Goal: Task Accomplishment & Management: Manage account settings

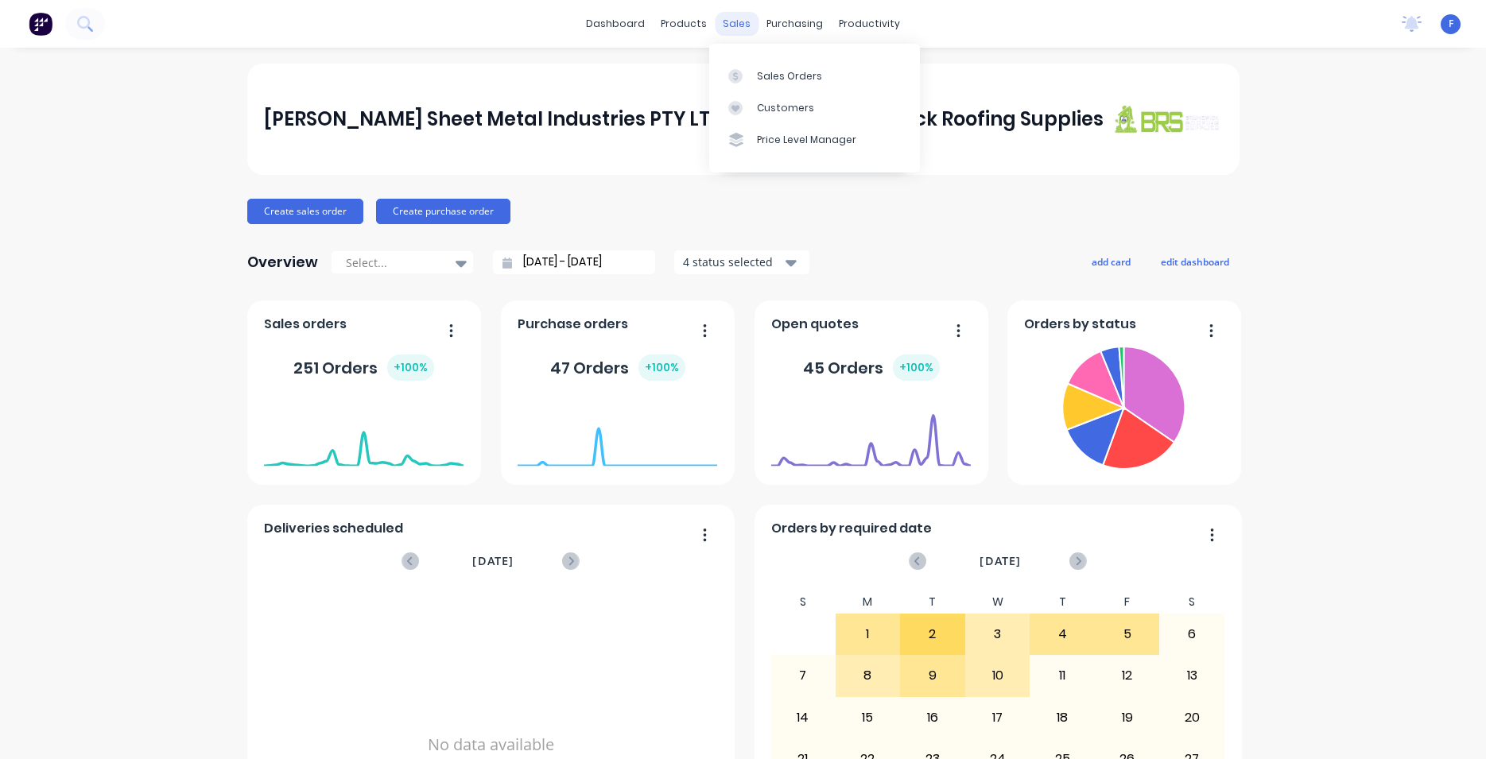
click at [740, 31] on div "sales" at bounding box center [737, 24] width 44 height 24
click at [774, 67] on link "Sales Orders" at bounding box center [814, 76] width 211 height 32
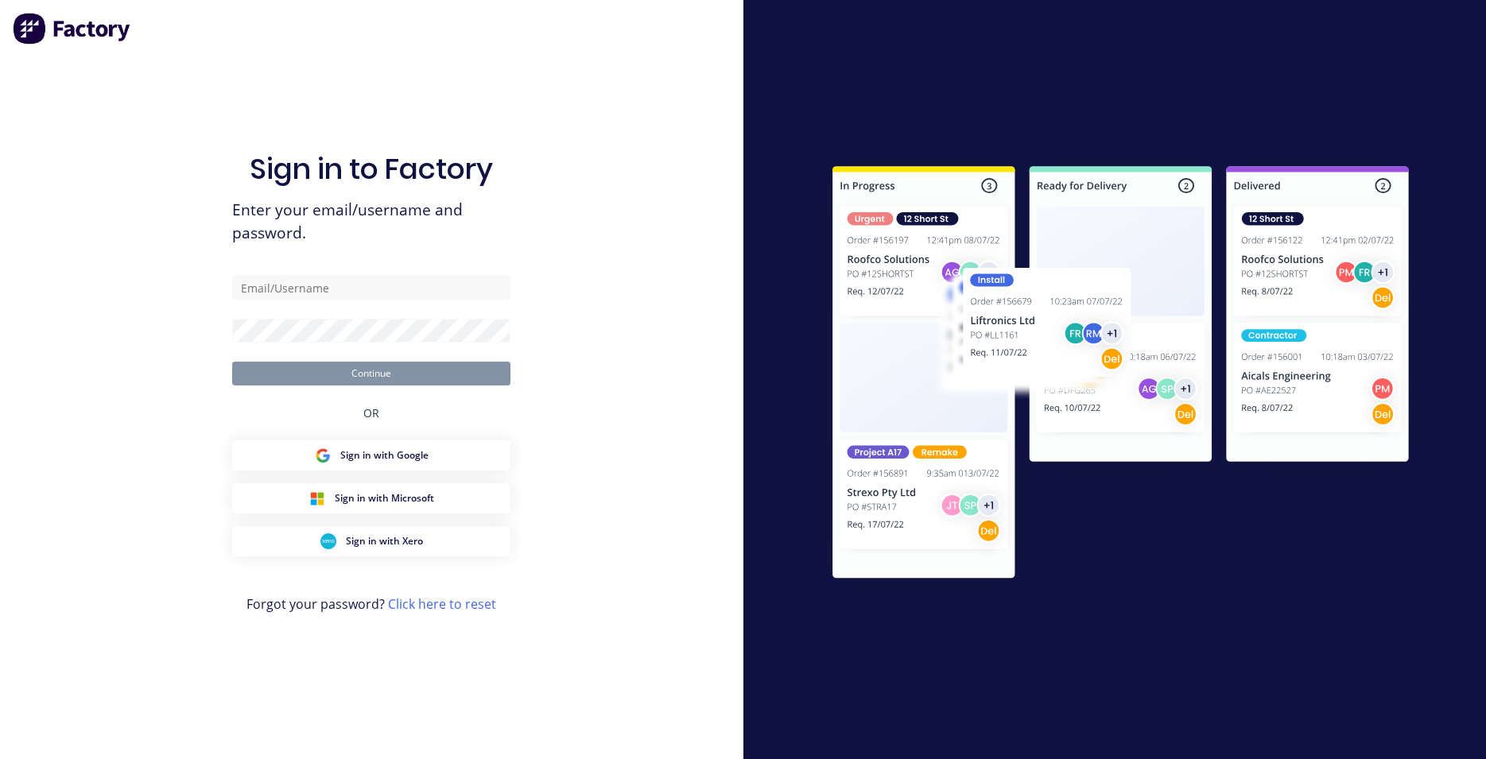
type input "[EMAIL_ADDRESS][DOMAIN_NAME]"
click at [422, 375] on button "Continue" at bounding box center [371, 374] width 278 height 24
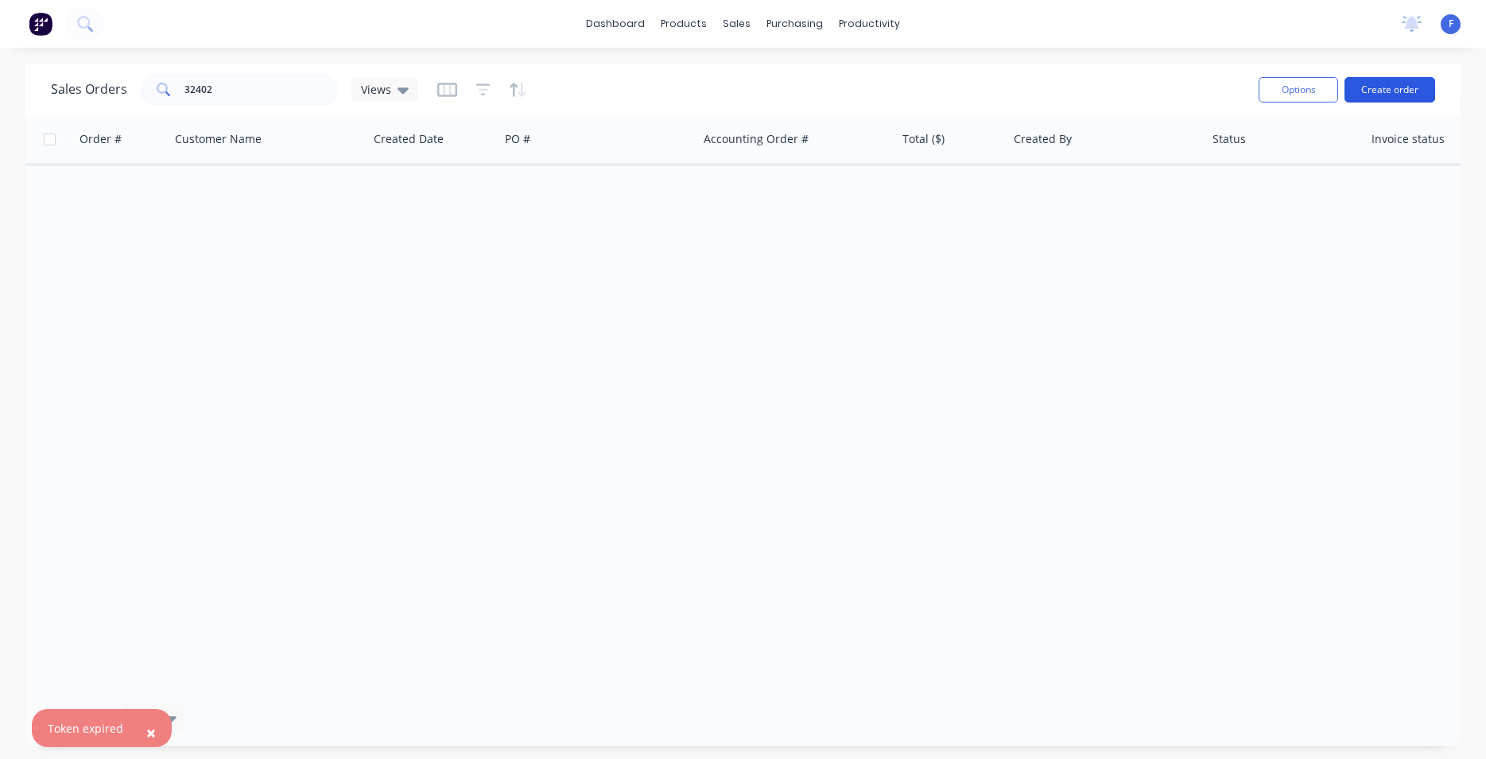
click at [1383, 87] on button "Create order" at bounding box center [1389, 89] width 91 height 25
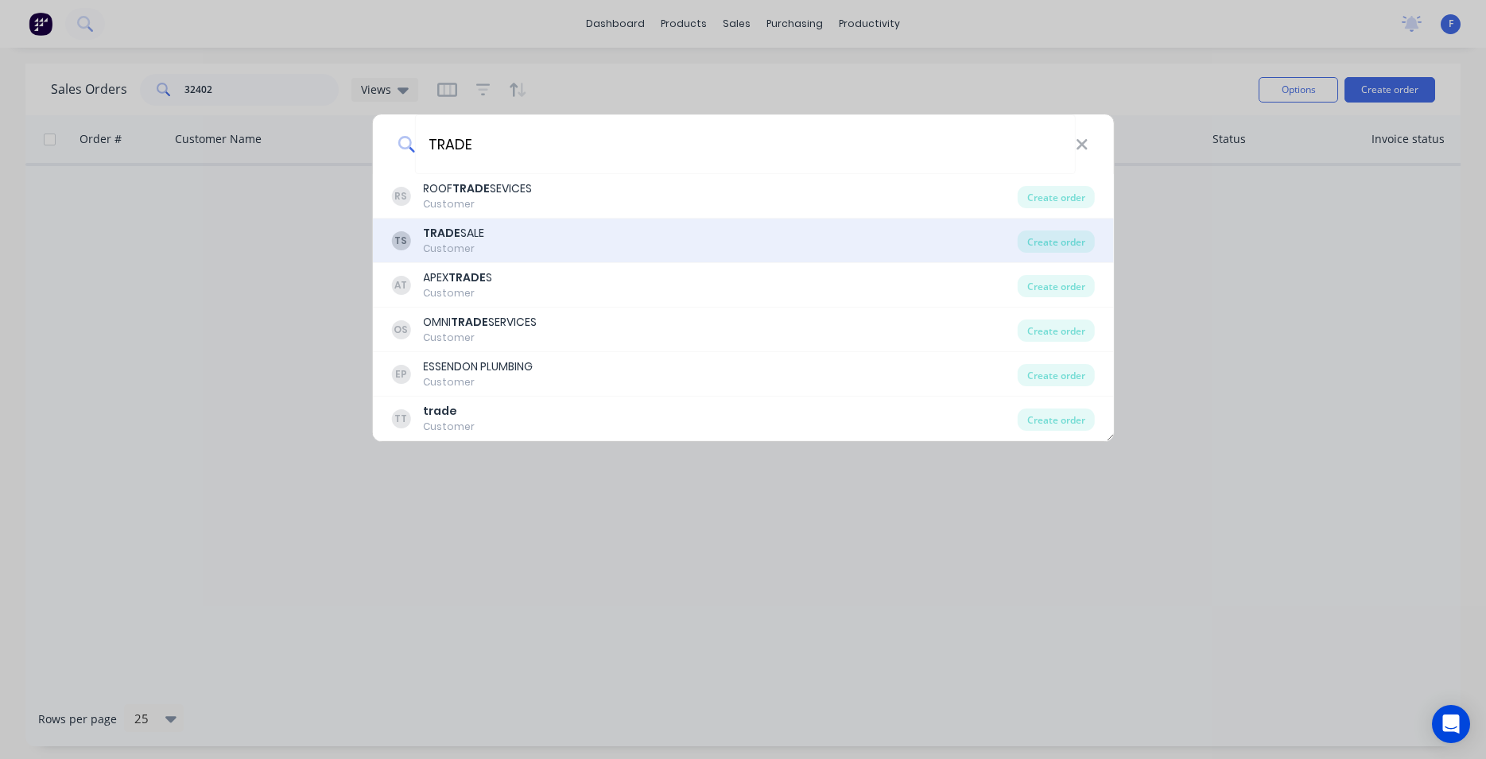
type input "TRADE"
click at [511, 239] on div "TS TRADE SALE Customer" at bounding box center [704, 240] width 626 height 31
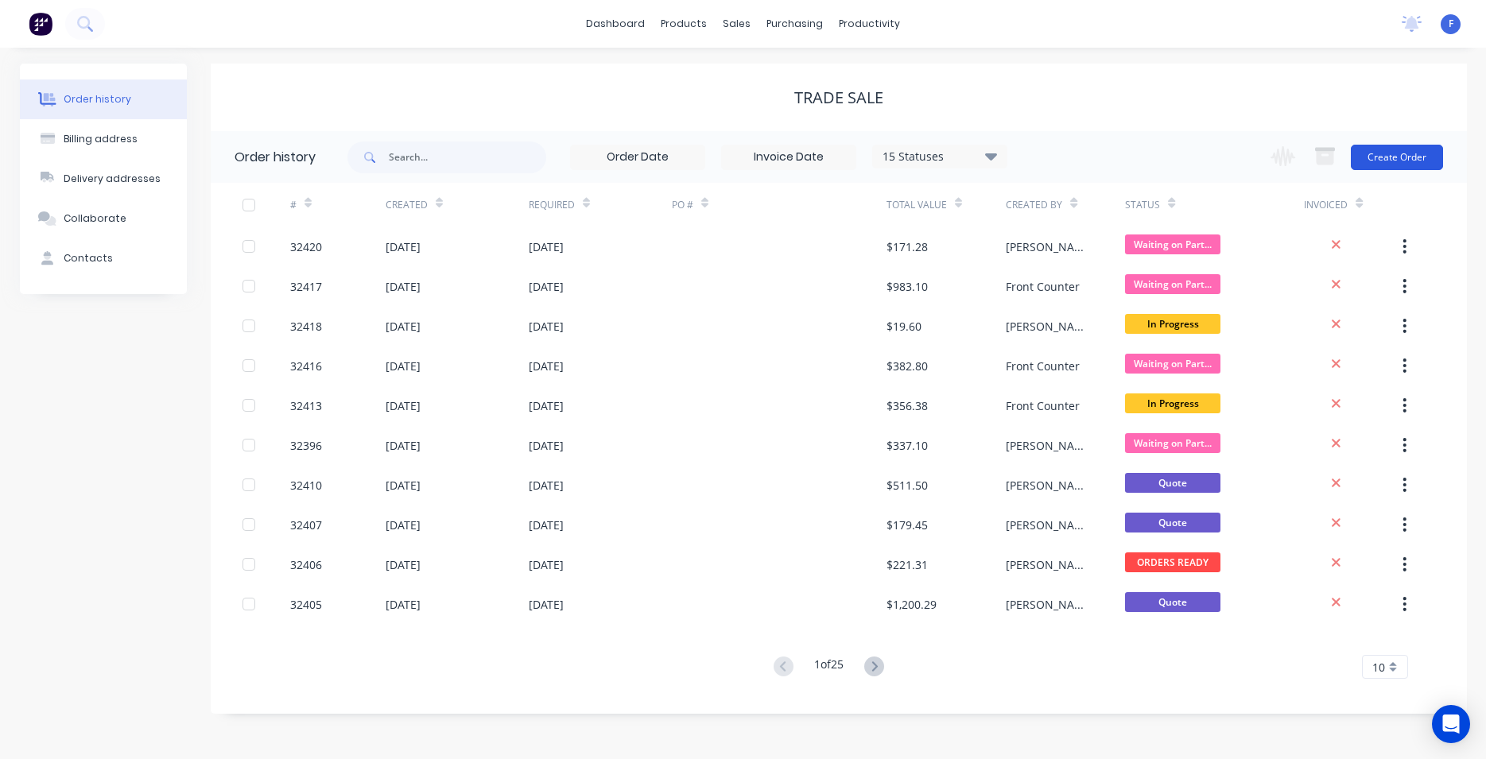
click at [1418, 162] on button "Create Order" at bounding box center [1397, 157] width 92 height 25
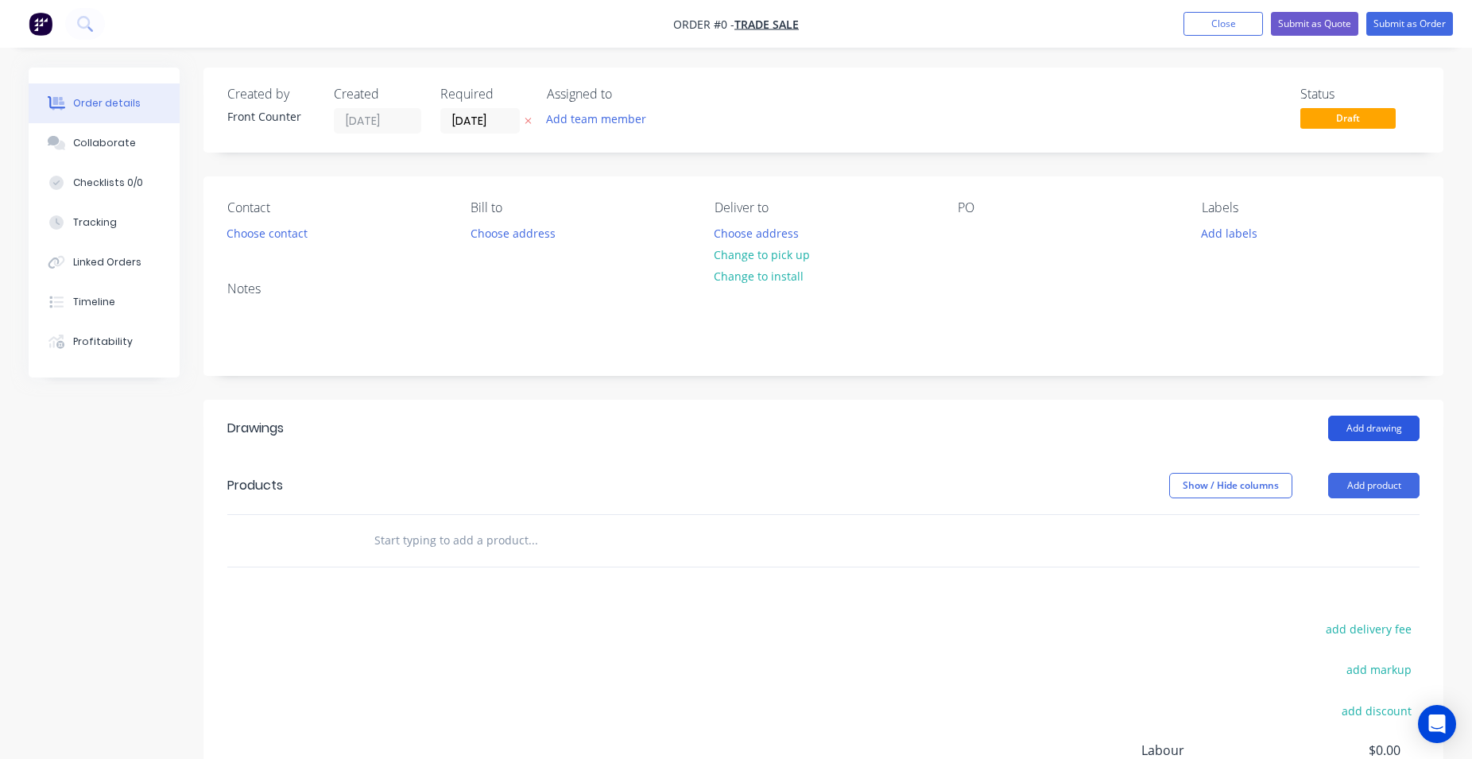
click at [1351, 425] on button "Add drawing" at bounding box center [1373, 428] width 91 height 25
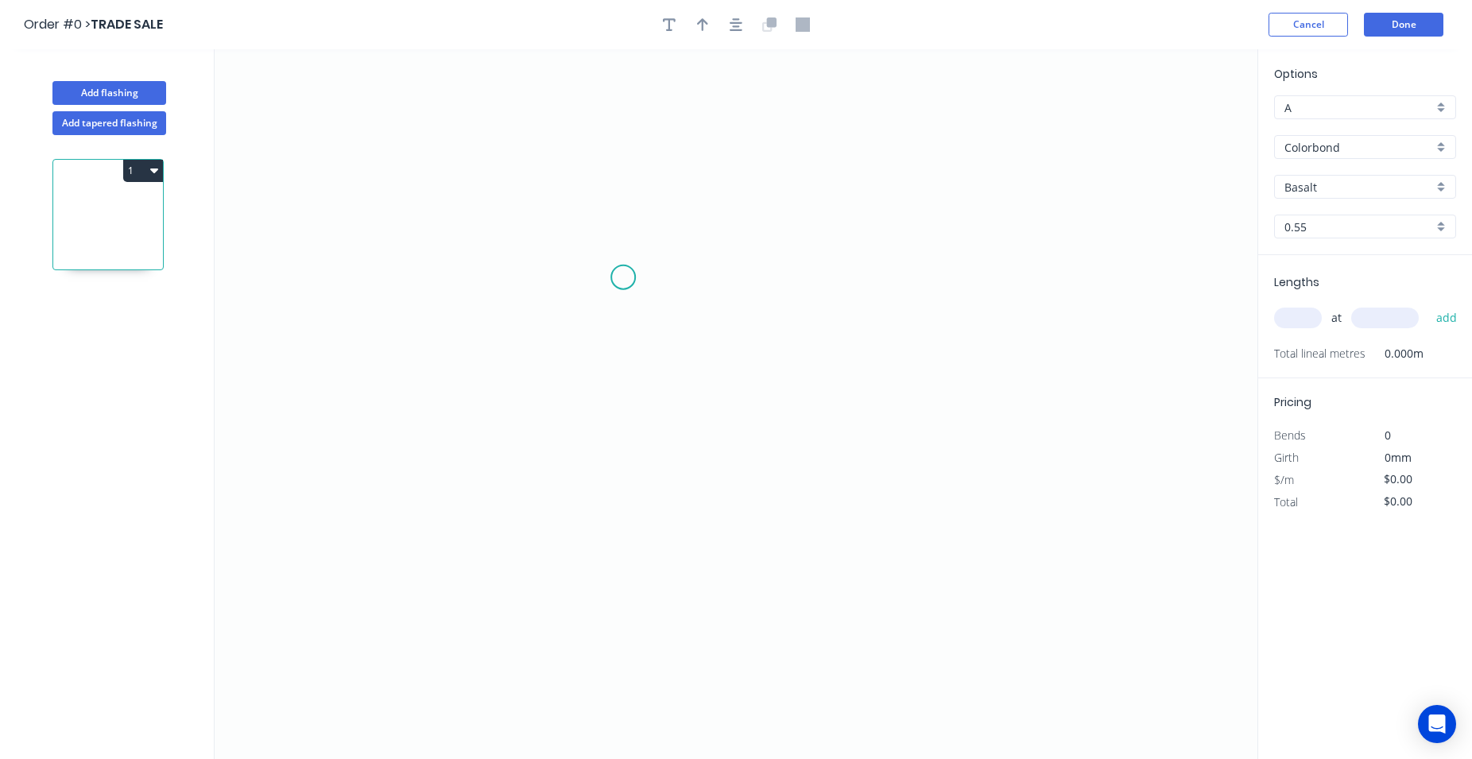
click at [623, 277] on icon "0" at bounding box center [736, 404] width 1043 height 710
click at [621, 422] on icon "0" at bounding box center [736, 404] width 1043 height 710
click at [906, 503] on icon "0 ?" at bounding box center [736, 404] width 1043 height 710
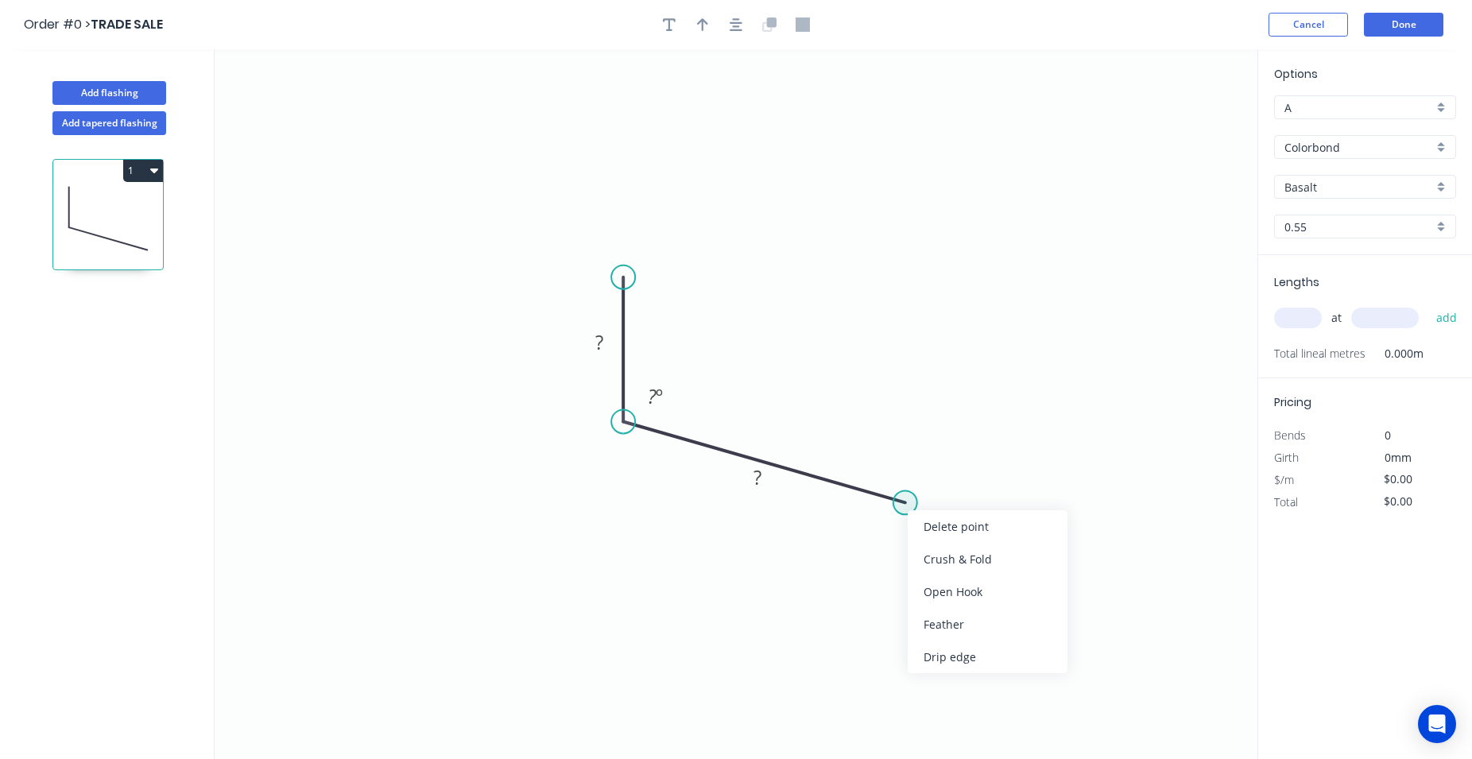
click at [899, 502] on circle at bounding box center [906, 503] width 24 height 24
click at [915, 534] on icon "0 ? ? ? º" at bounding box center [736, 404] width 1043 height 710
click at [606, 344] on rect at bounding box center [600, 343] width 32 height 22
type input "$15.61"
drag, startPoint x: 1305, startPoint y: 319, endPoint x: 1277, endPoint y: 328, distance: 30.2
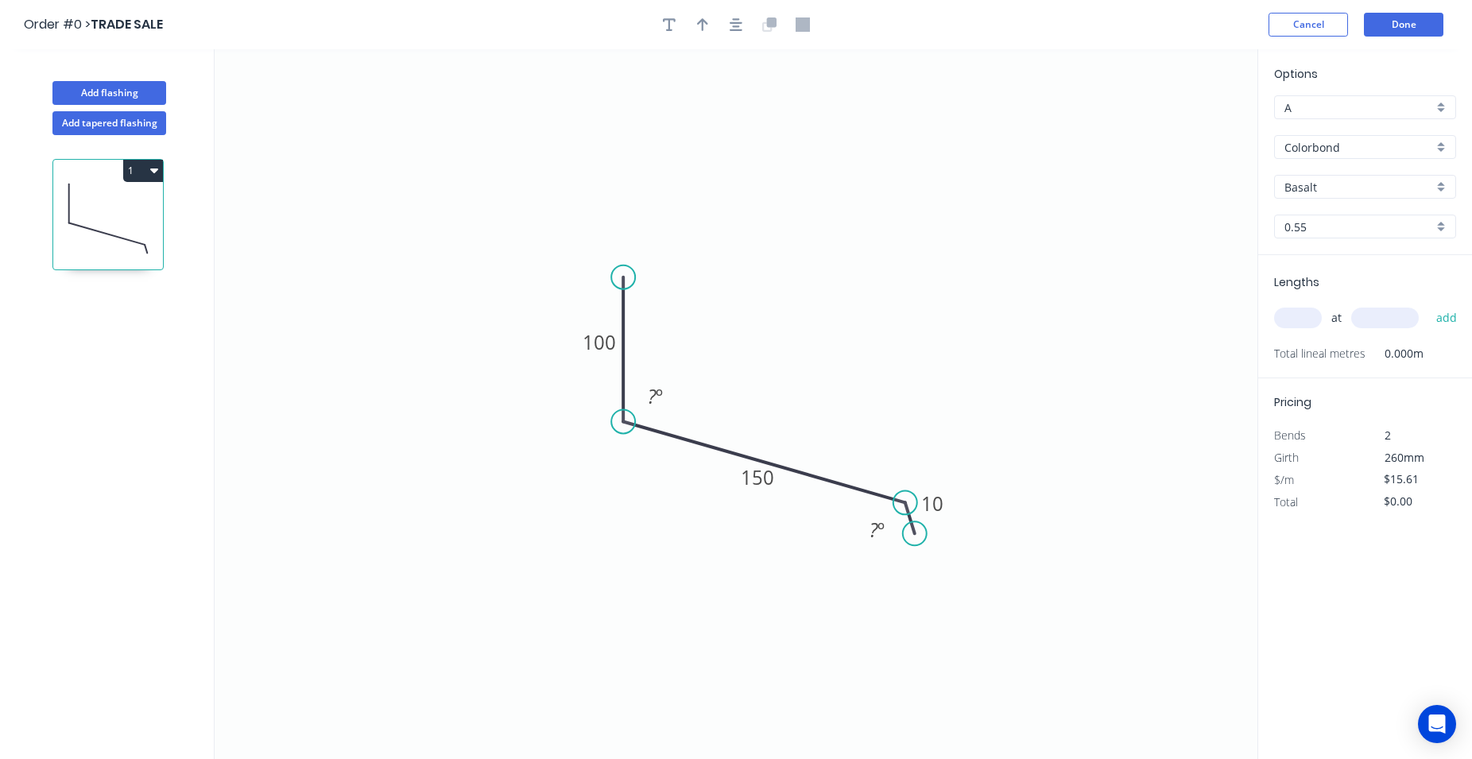
click at [1305, 319] on input "text" at bounding box center [1298, 318] width 48 height 21
type input "1"
type input "4000"
click at [1429, 304] on button "add" at bounding box center [1447, 317] width 37 height 27
type input "$62.44"
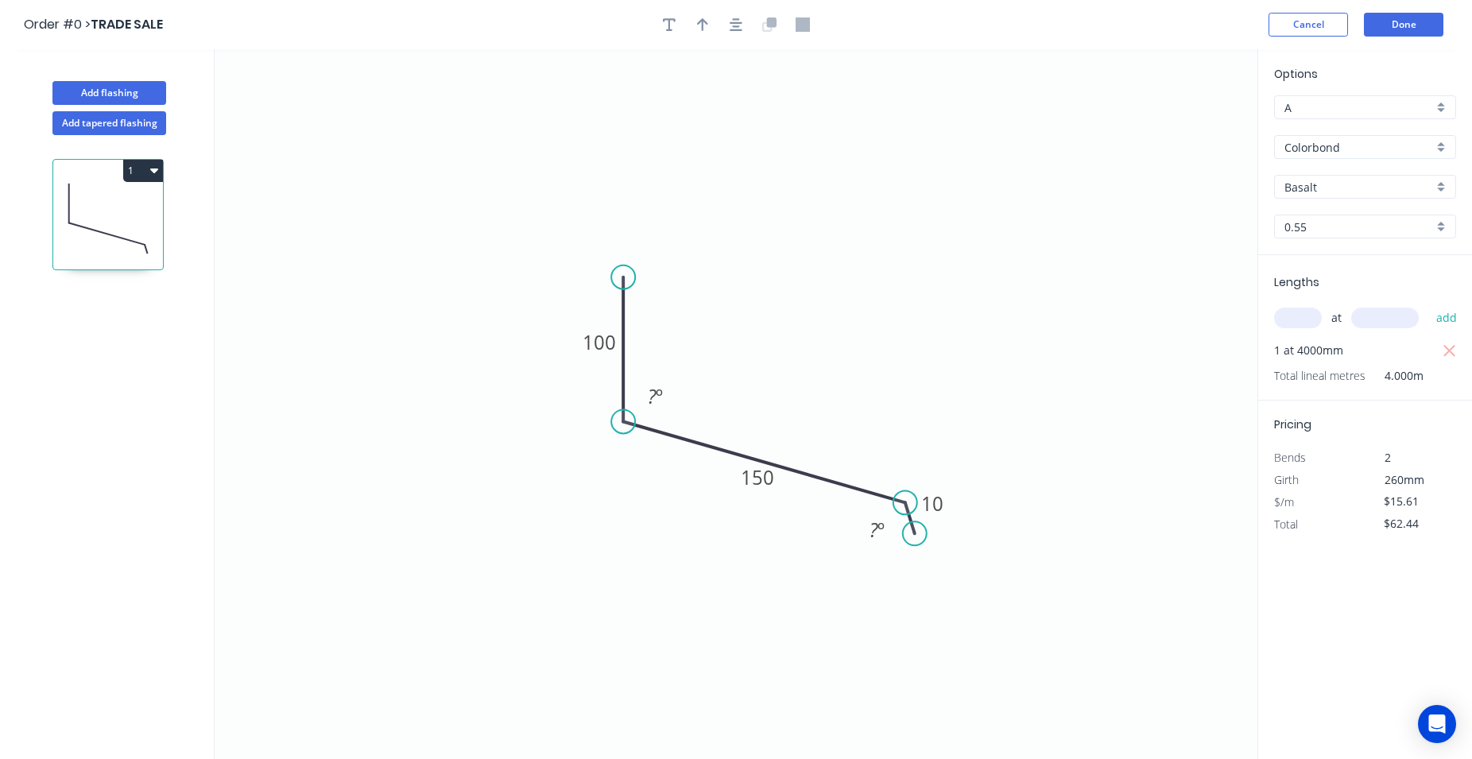
click at [1445, 142] on div "Colorbond" at bounding box center [1365, 147] width 182 height 24
click at [1370, 260] on div "Zinc" at bounding box center [1365, 261] width 180 height 28
type input "Zinc"
type input "$14.09"
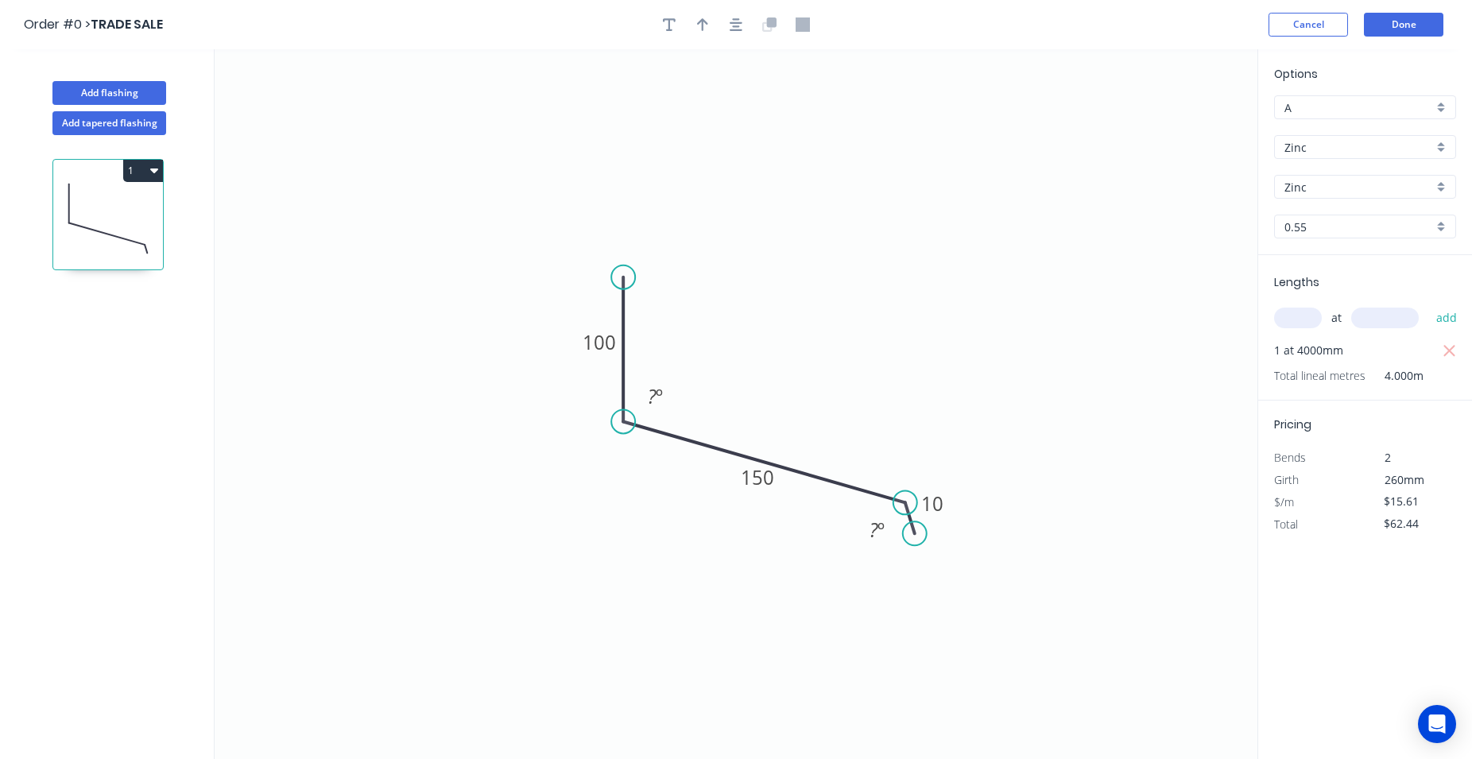
type input "$56.36"
click at [1418, 26] on button "Done" at bounding box center [1404, 25] width 80 height 24
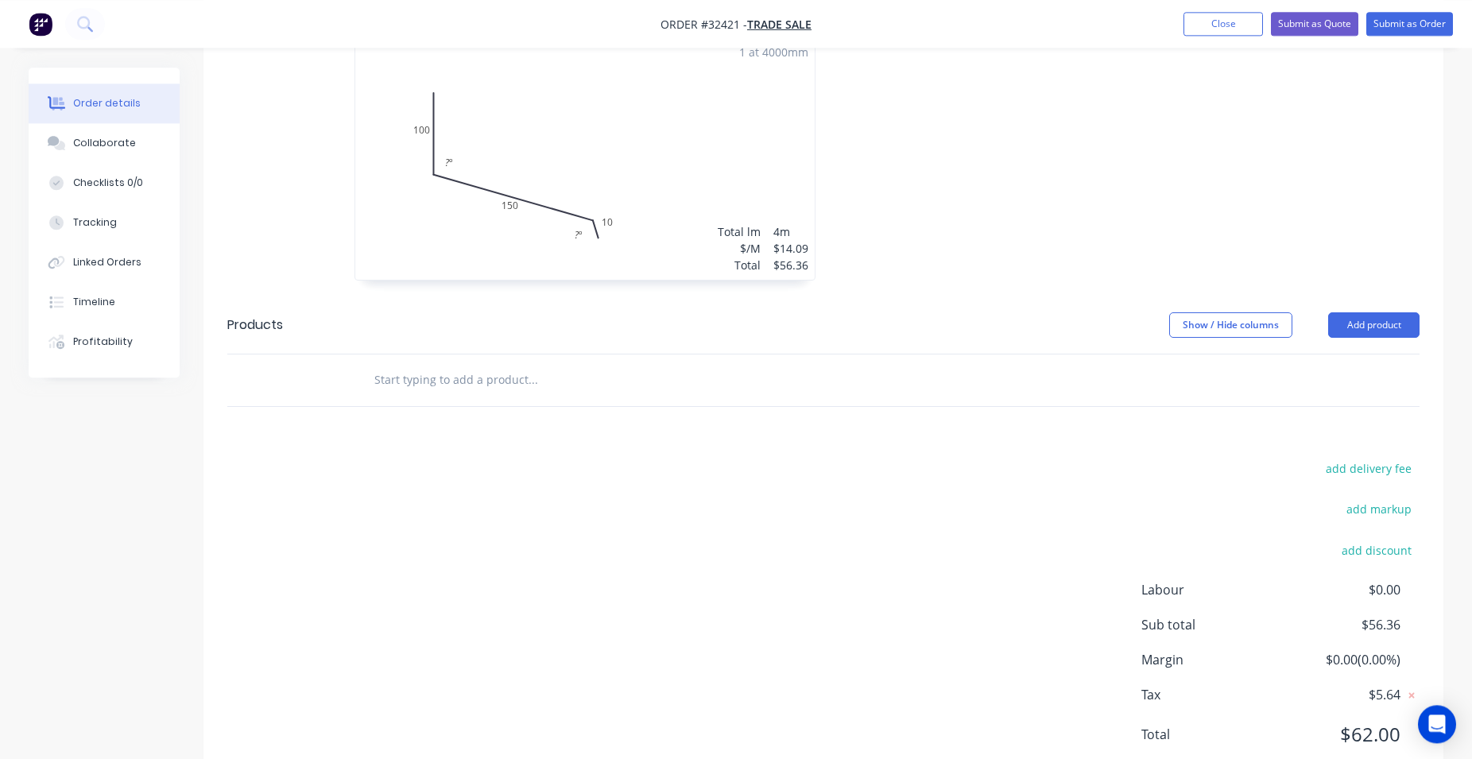
scroll to position [487, 0]
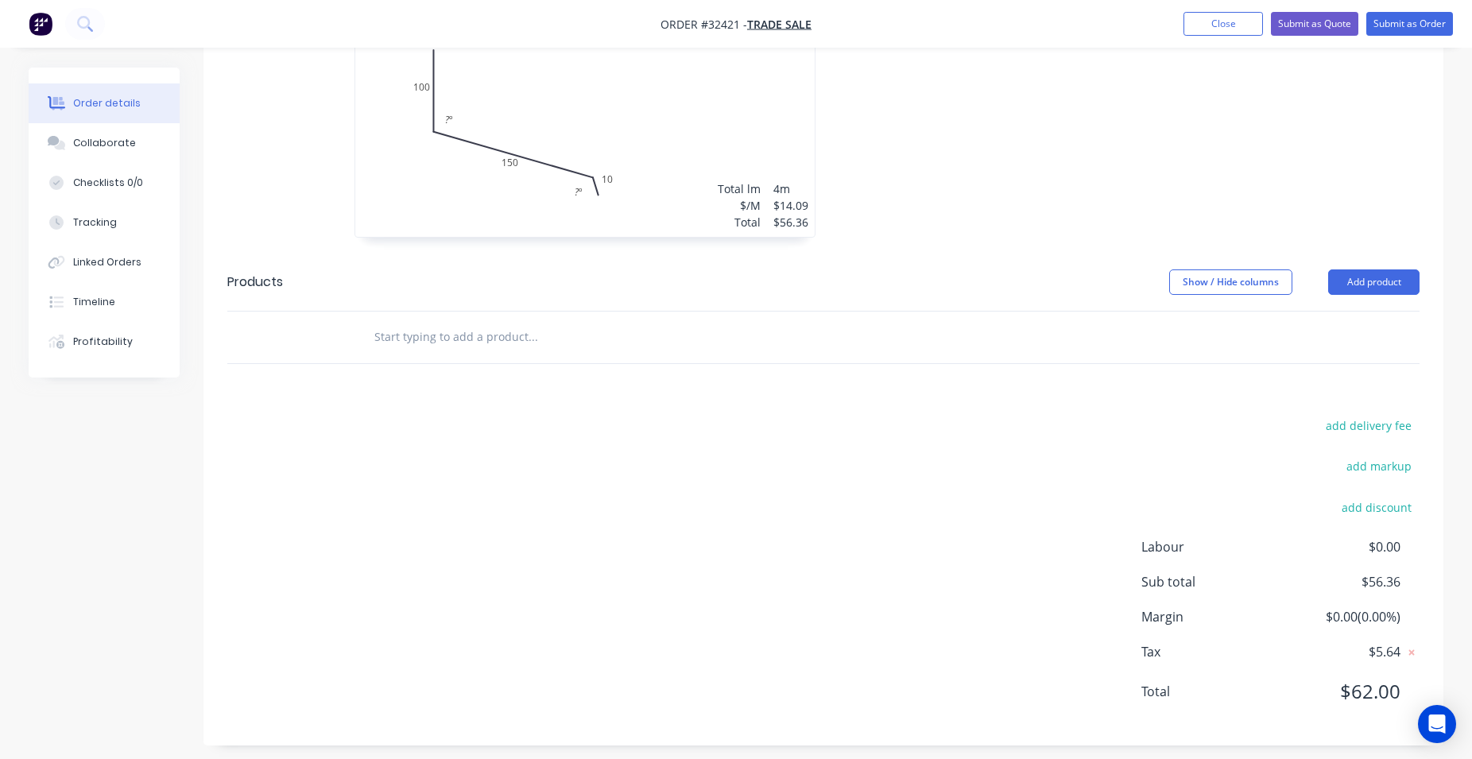
click at [491, 335] on input "text" at bounding box center [533, 337] width 318 height 32
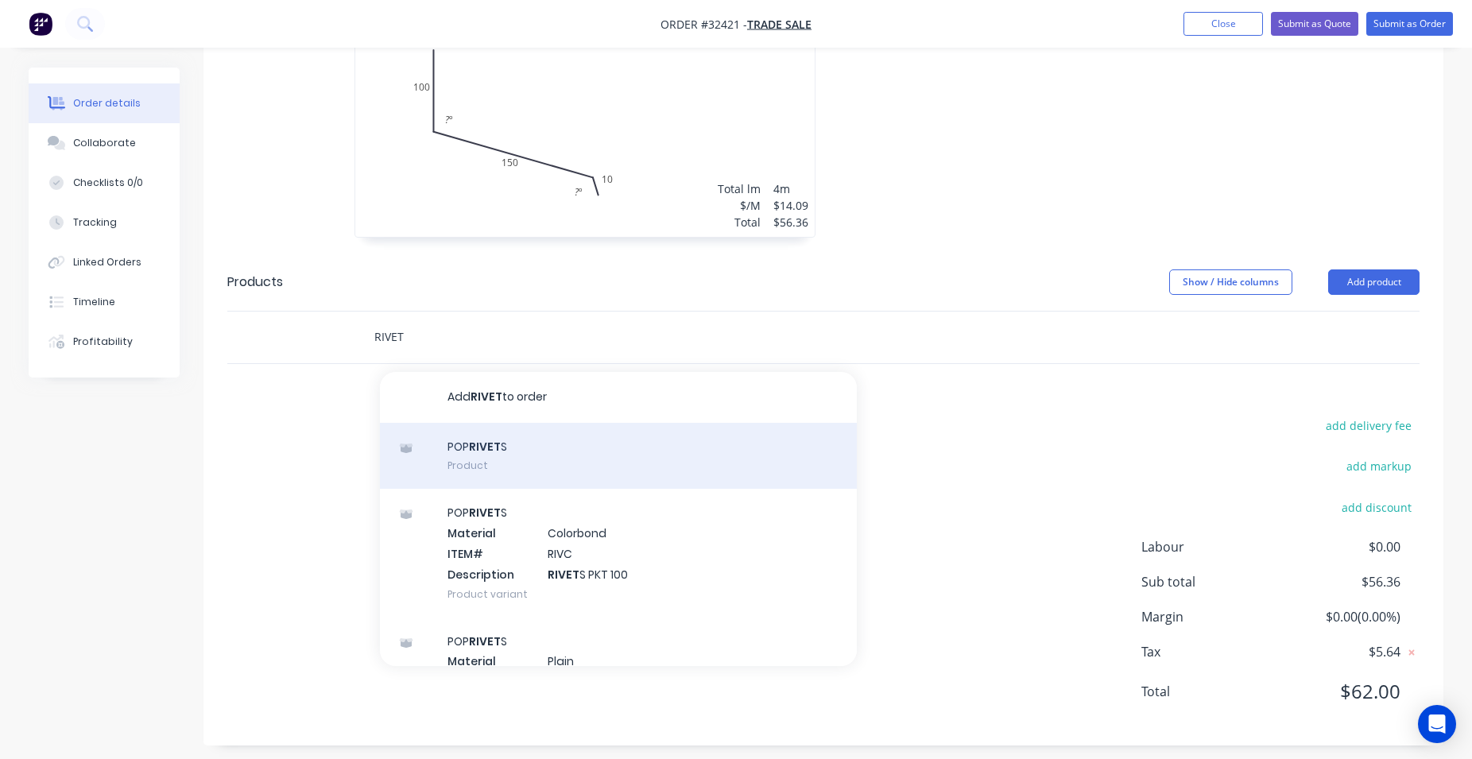
type input "RIVET"
click at [568, 465] on div "POP RIVET S Product" at bounding box center [618, 456] width 477 height 67
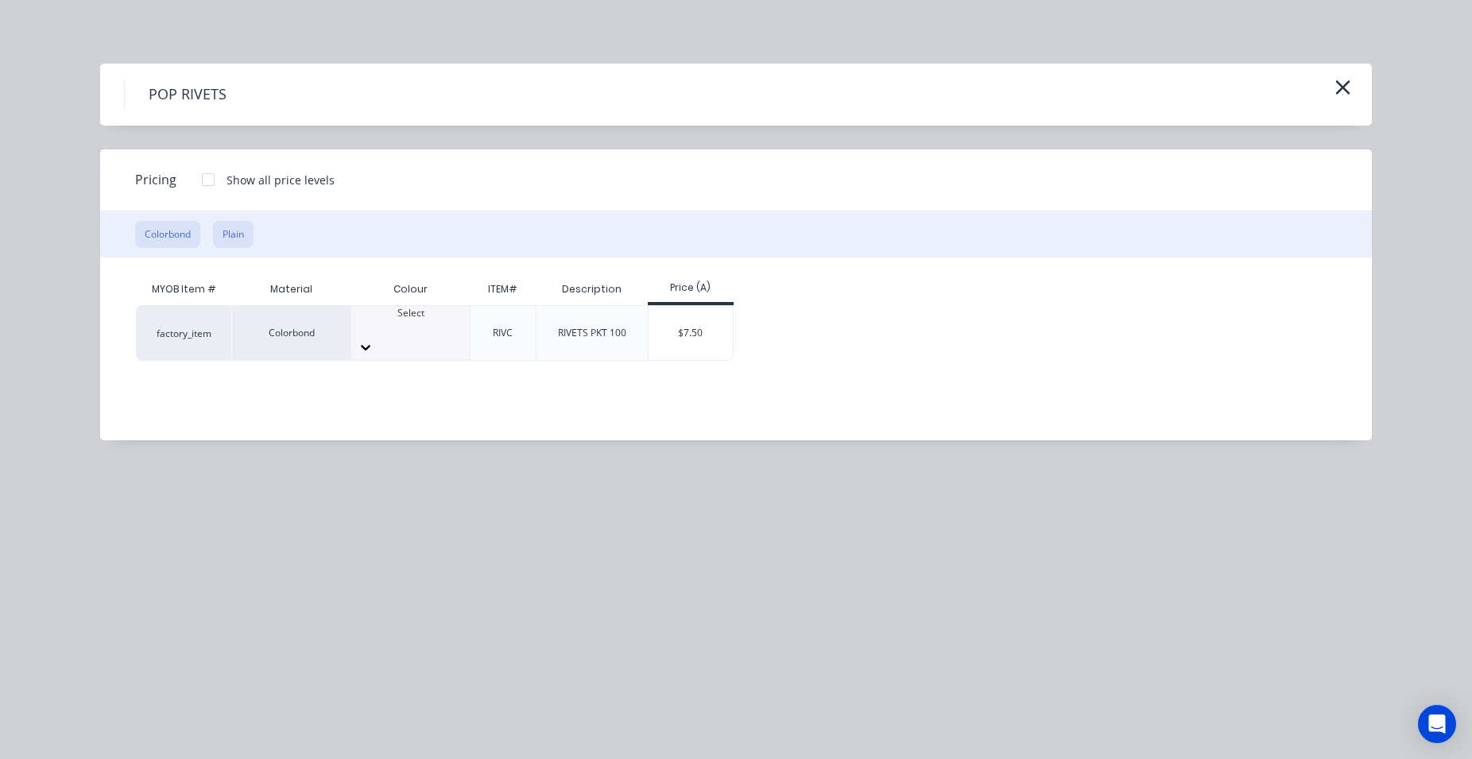
click at [239, 237] on button "Plain" at bounding box center [233, 234] width 41 height 27
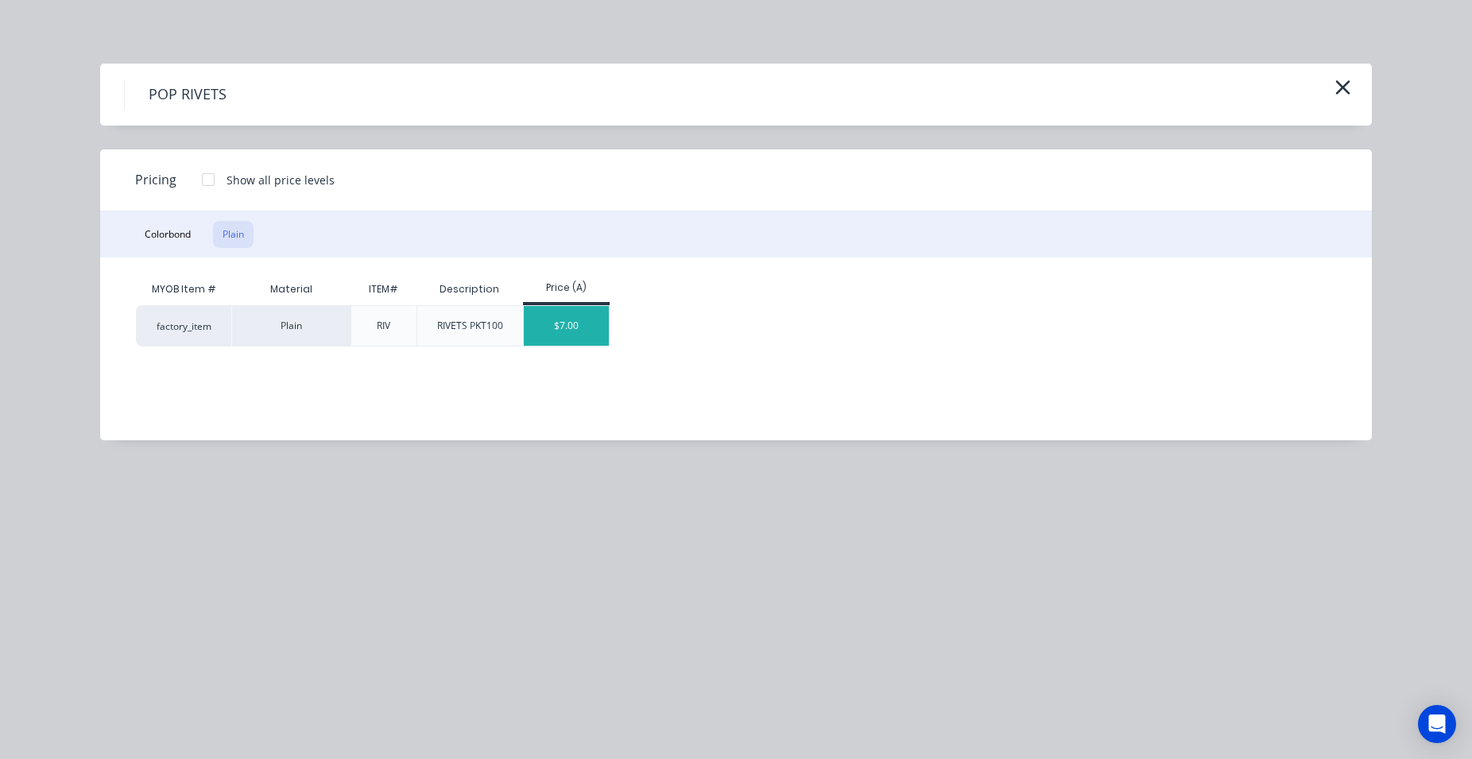
click at [545, 327] on div "$7.00" at bounding box center [566, 326] width 85 height 40
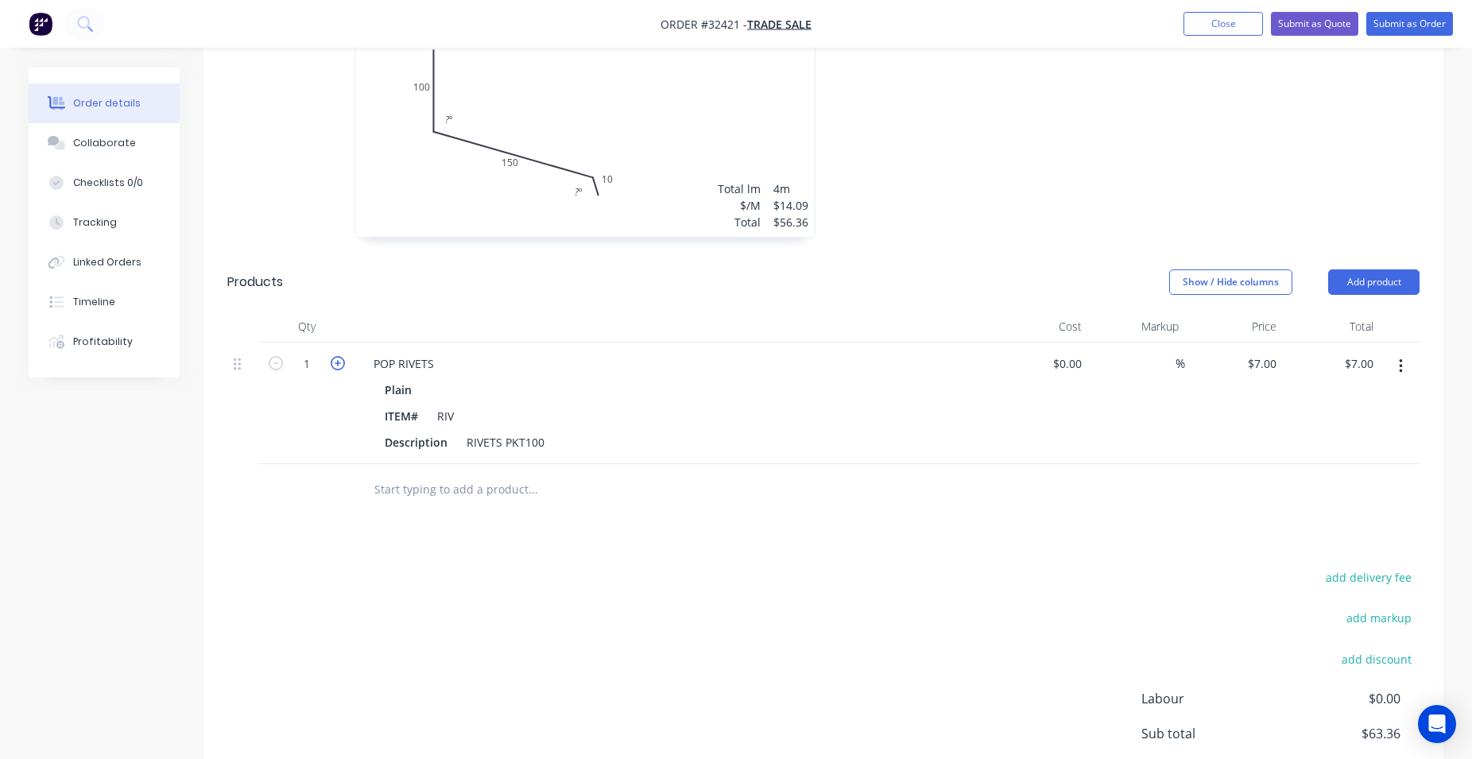
click at [333, 363] on icon "button" at bounding box center [338, 363] width 14 height 14
type input "2"
type input "$14.00"
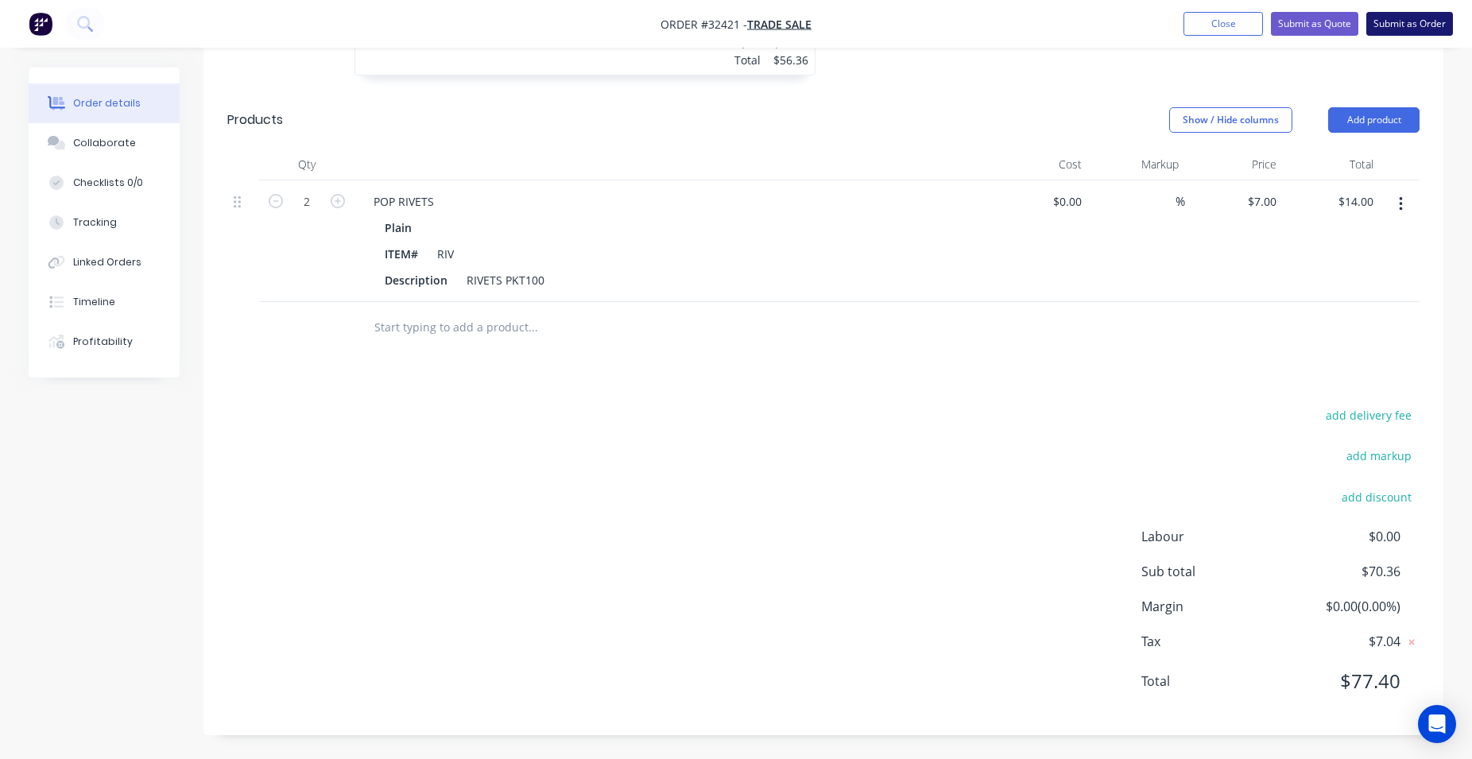
click at [1390, 17] on button "Submit as Order" at bounding box center [1410, 24] width 87 height 24
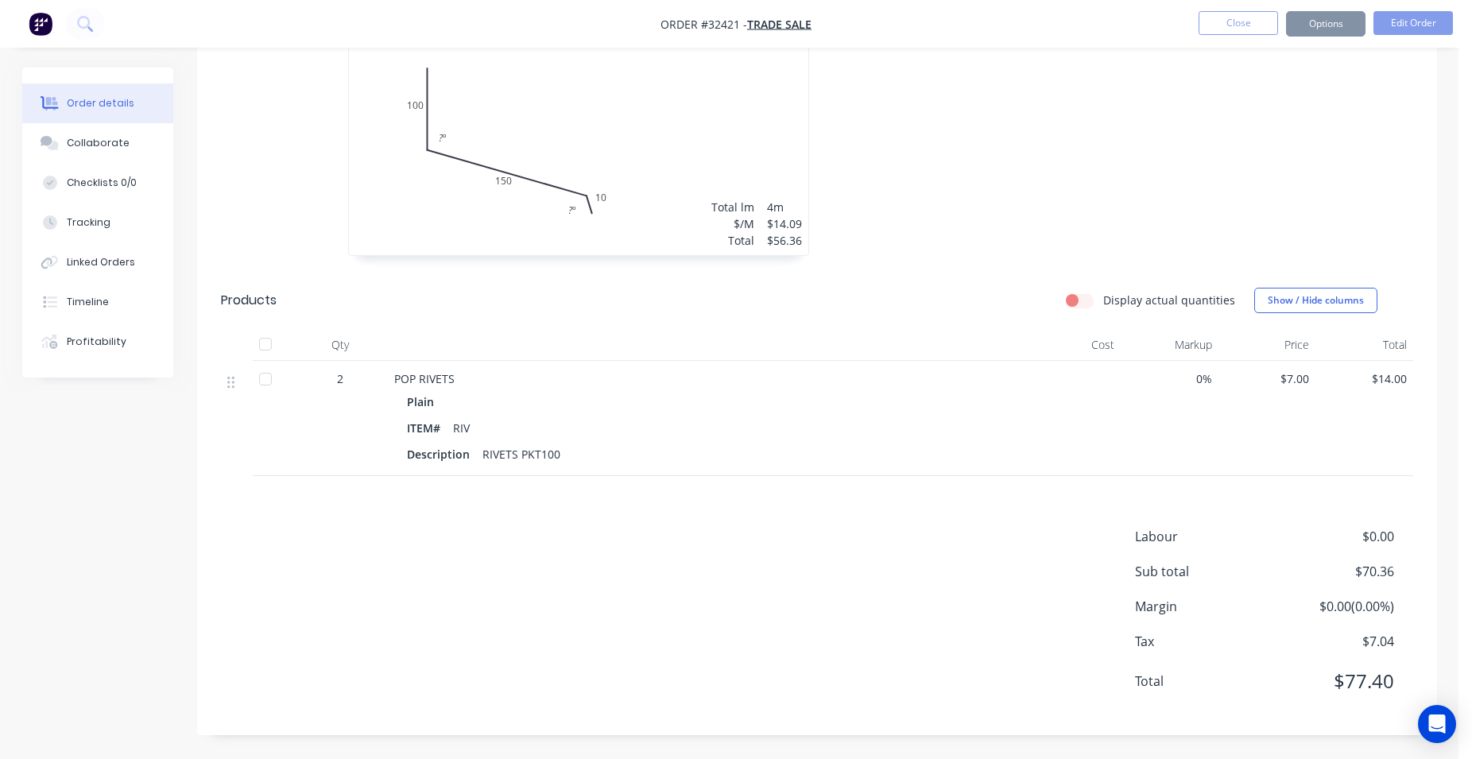
scroll to position [0, 0]
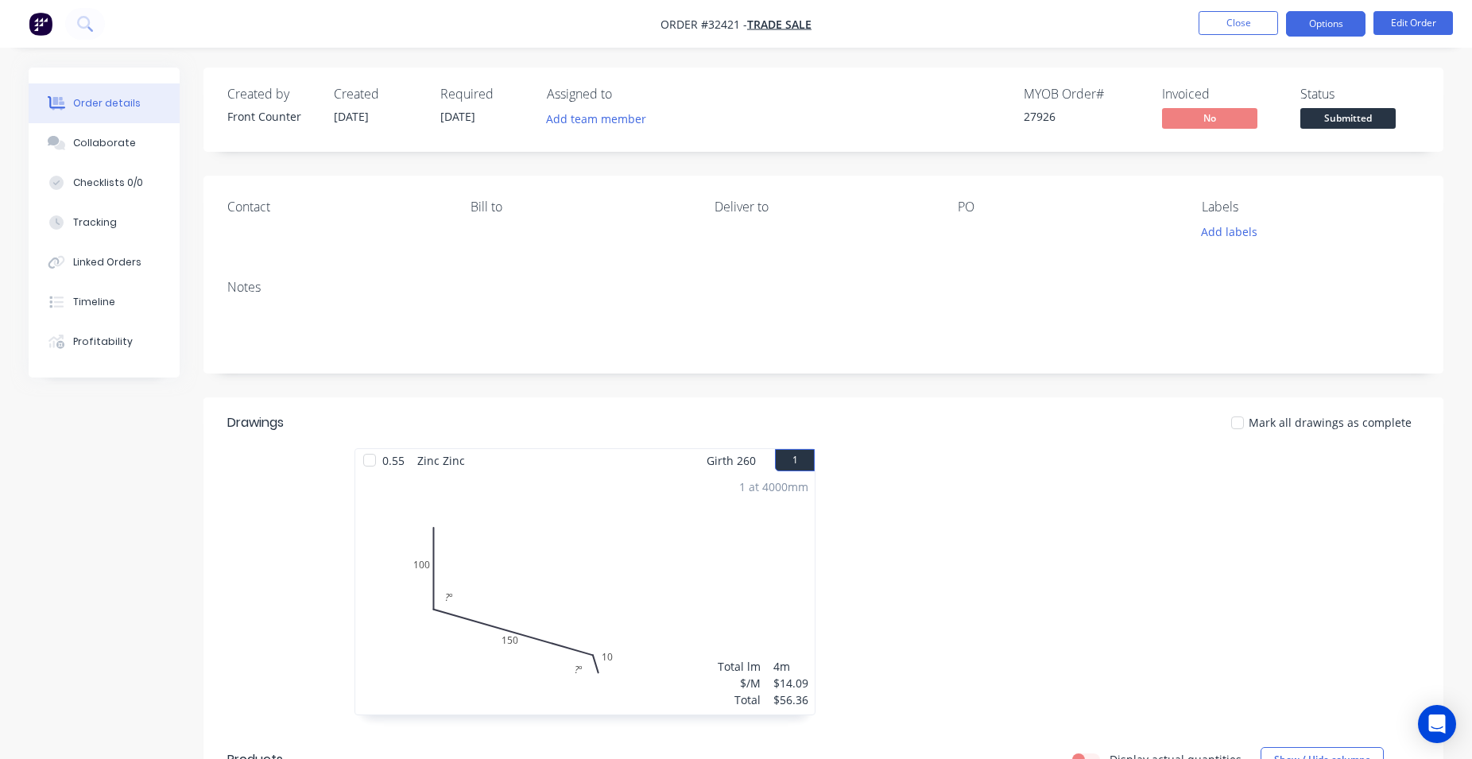
click at [1347, 29] on button "Options" at bounding box center [1326, 23] width 80 height 25
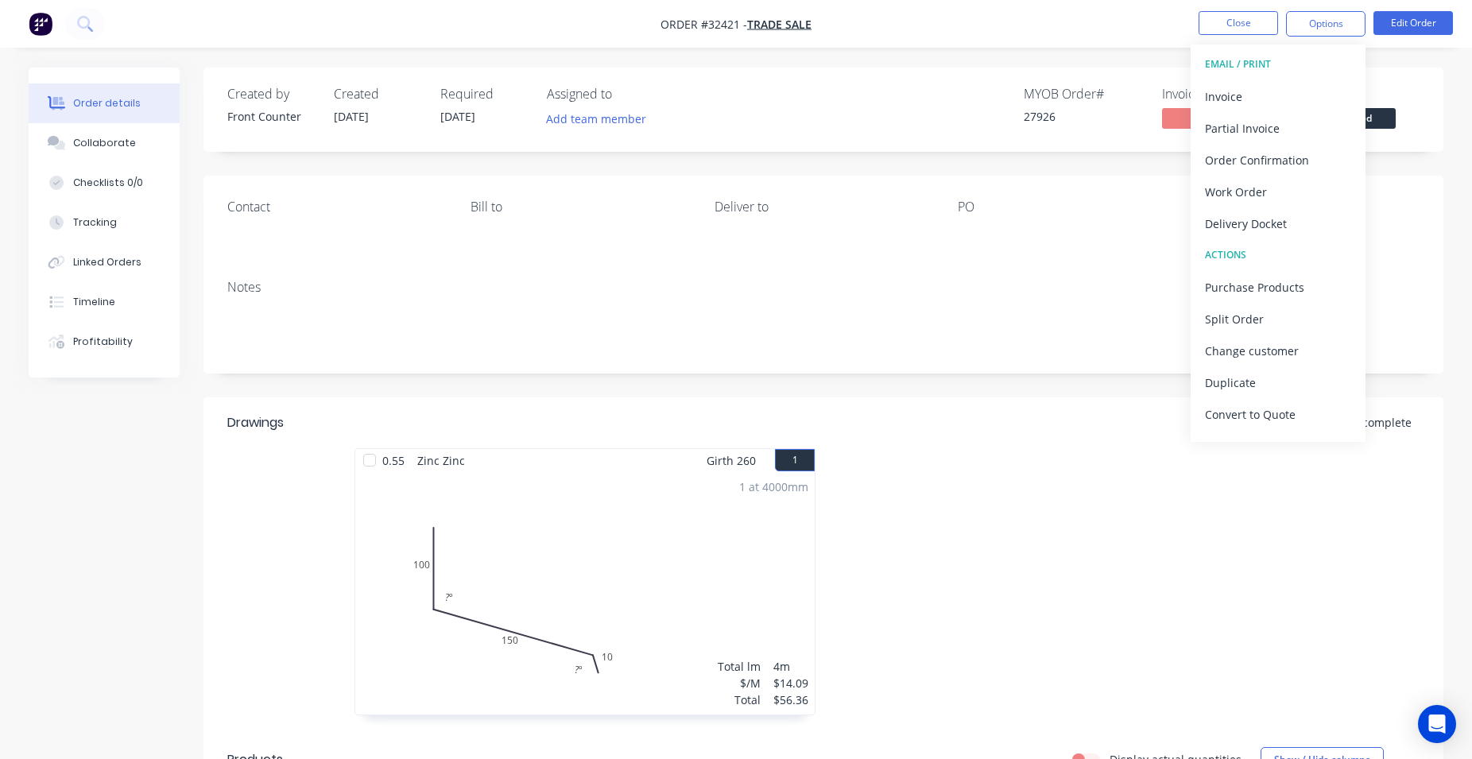
scroll to position [405, 0]
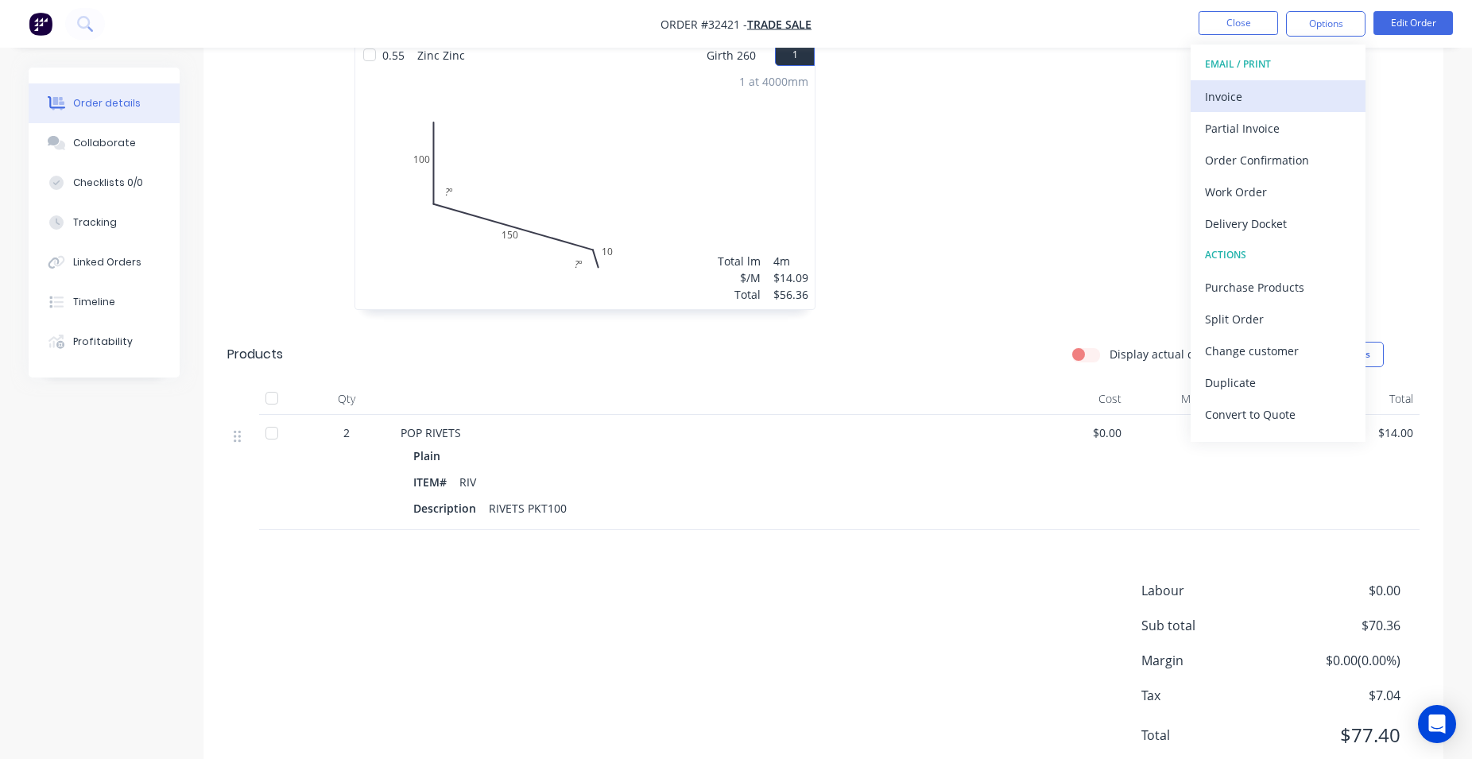
click at [1274, 99] on div "Invoice" at bounding box center [1278, 96] width 146 height 23
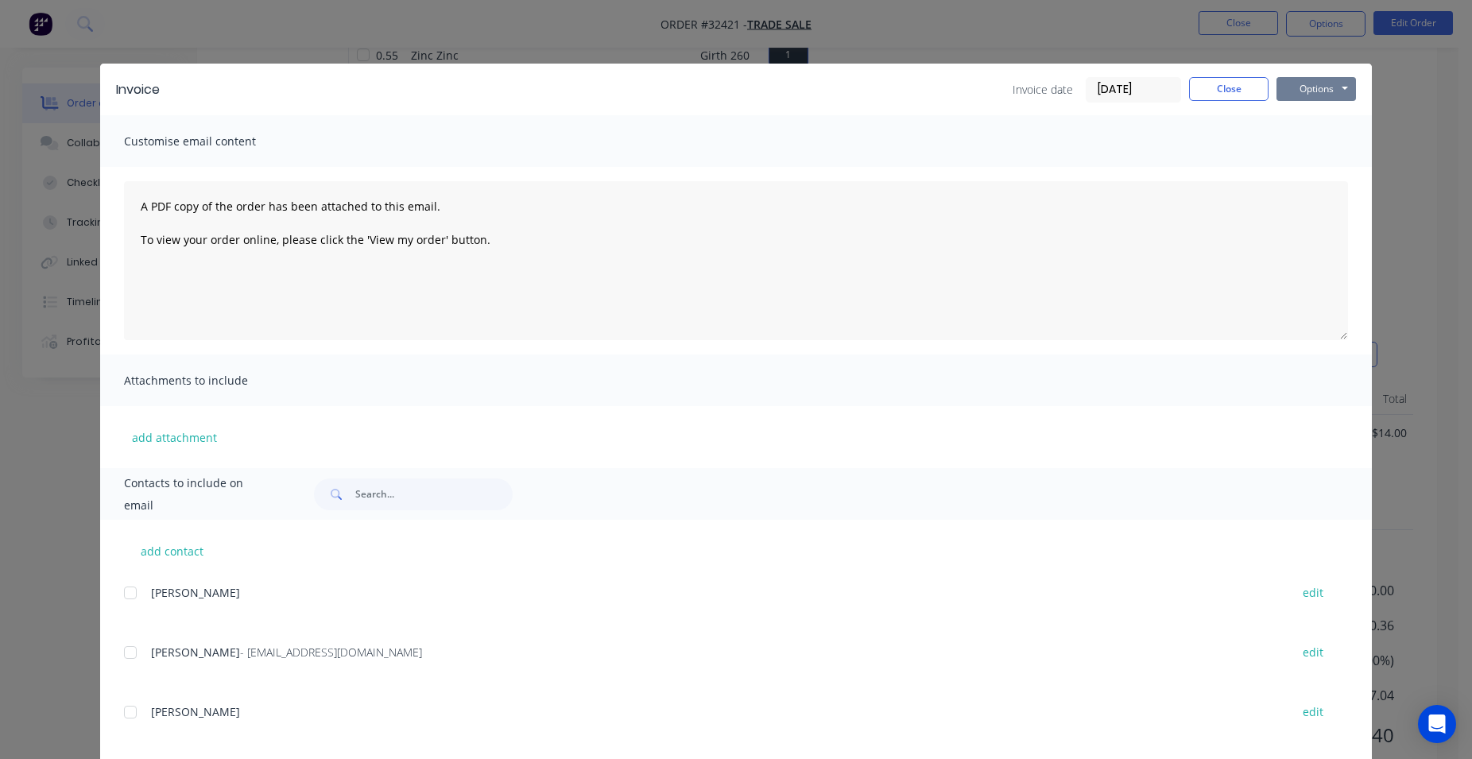
click at [1295, 87] on button "Options" at bounding box center [1317, 89] width 80 height 24
click at [1334, 134] on button "Print" at bounding box center [1328, 143] width 102 height 26
click at [1218, 82] on button "Close" at bounding box center [1229, 89] width 80 height 24
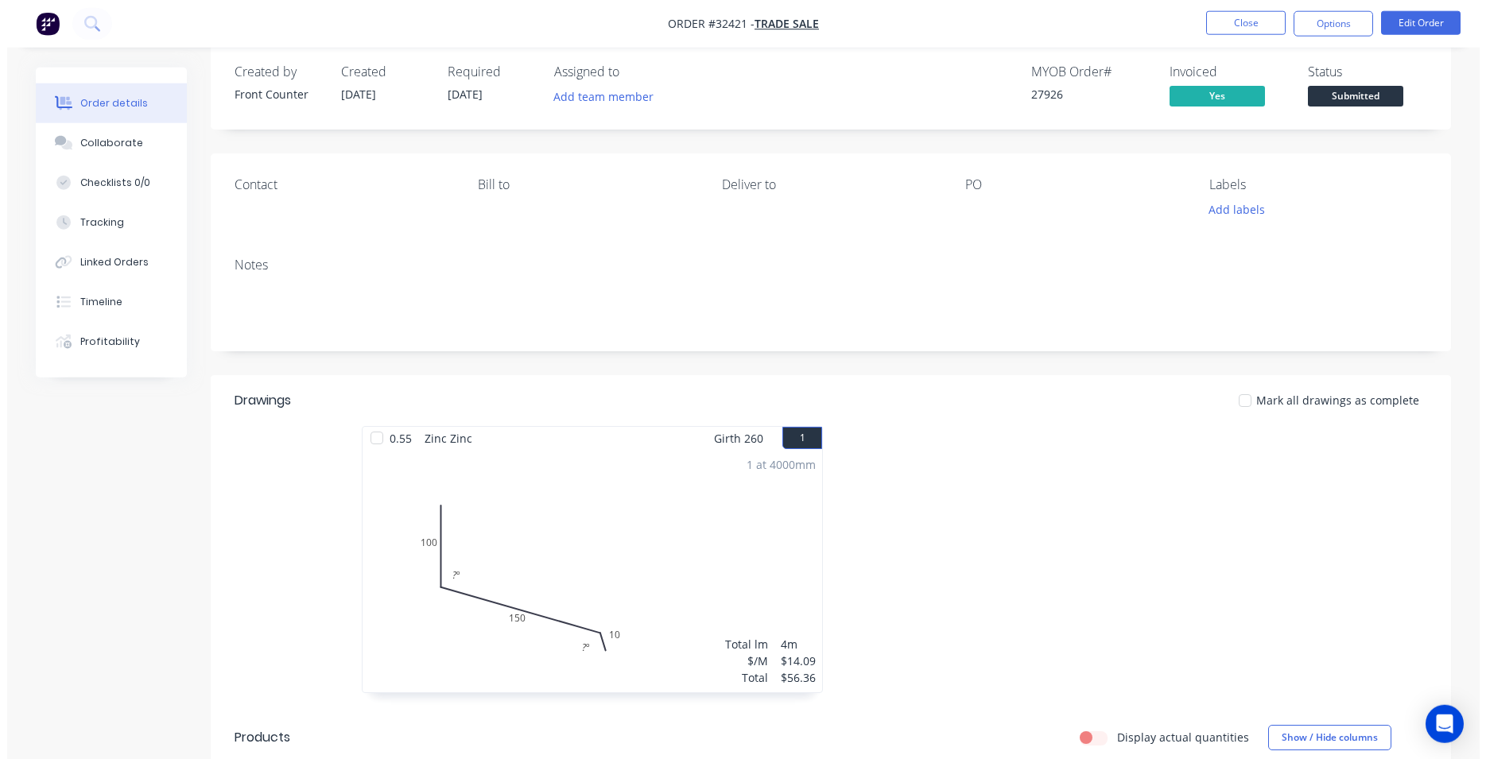
scroll to position [0, 0]
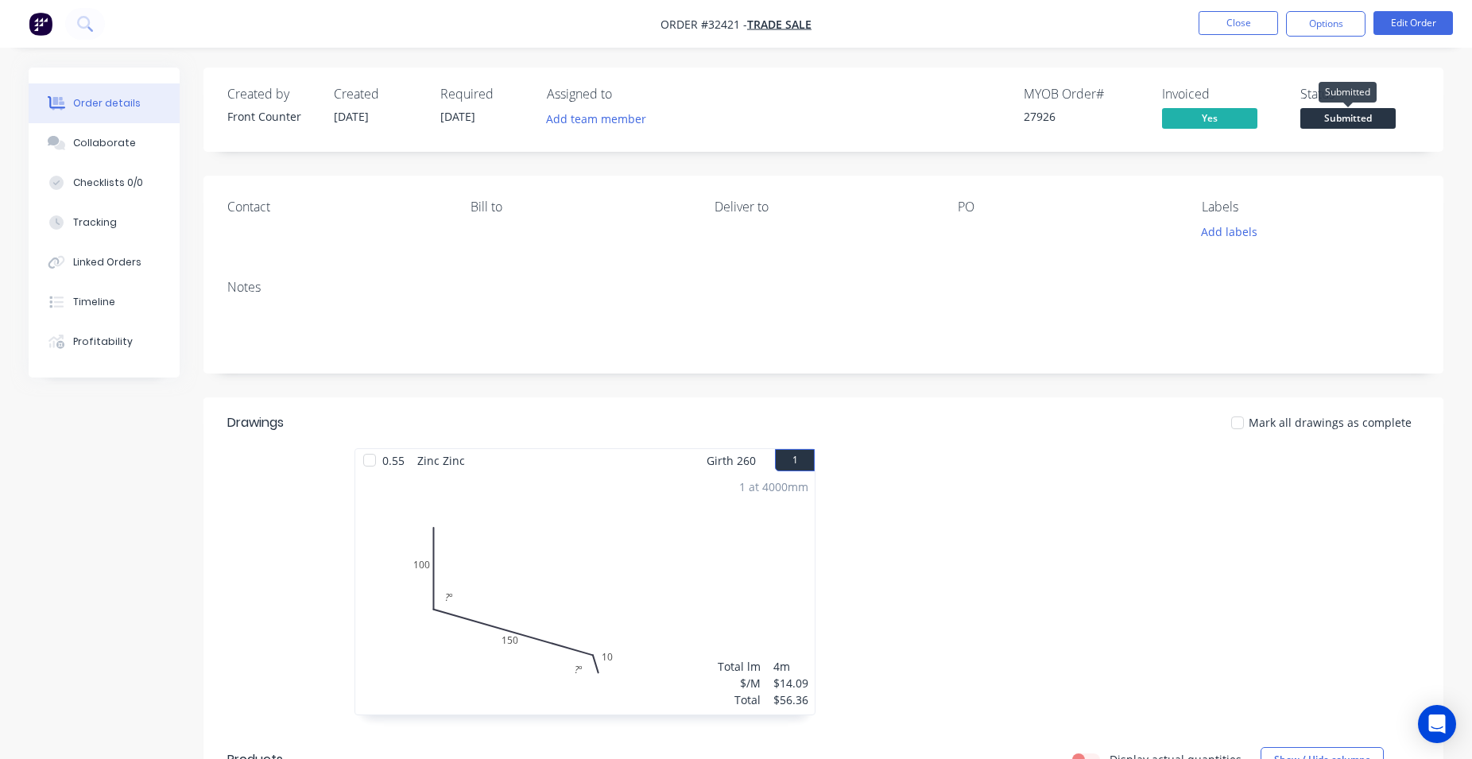
drag, startPoint x: 1356, startPoint y: 123, endPoint x: 1351, endPoint y: 130, distance: 8.5
click at [1355, 124] on span "Submitted" at bounding box center [1348, 118] width 95 height 20
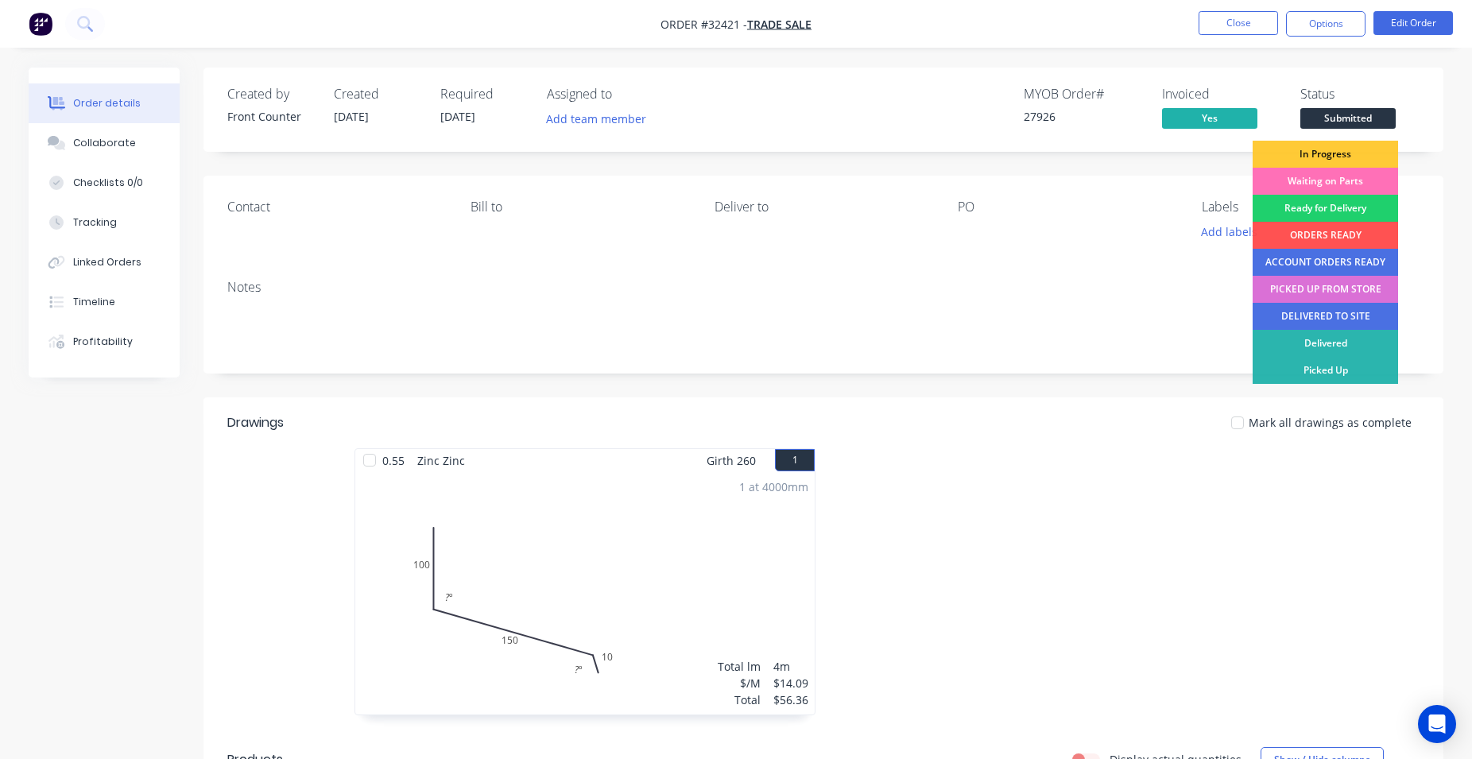
click at [1351, 294] on div "PICKED UP FROM STORE" at bounding box center [1325, 289] width 145 height 27
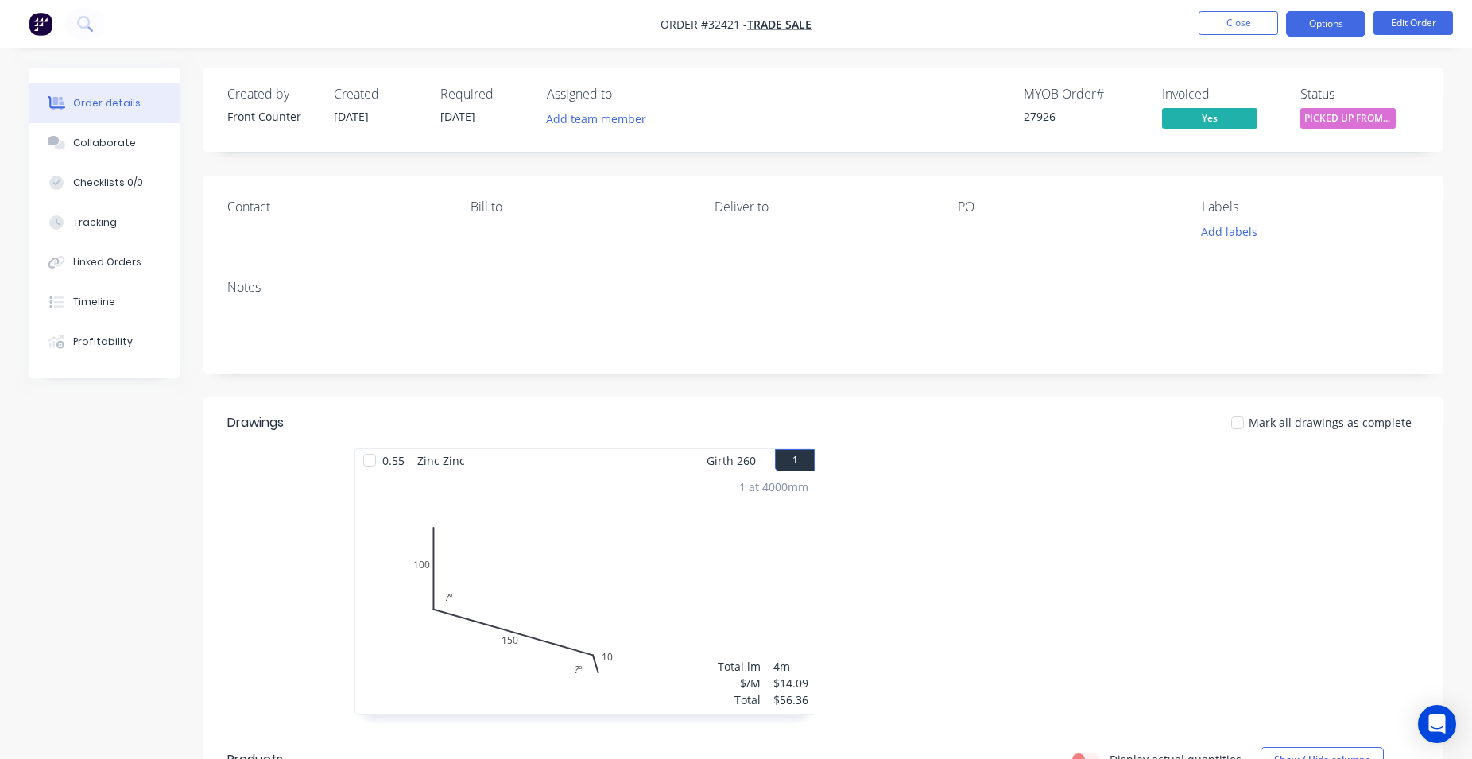
click at [1337, 29] on button "Options" at bounding box center [1326, 23] width 80 height 25
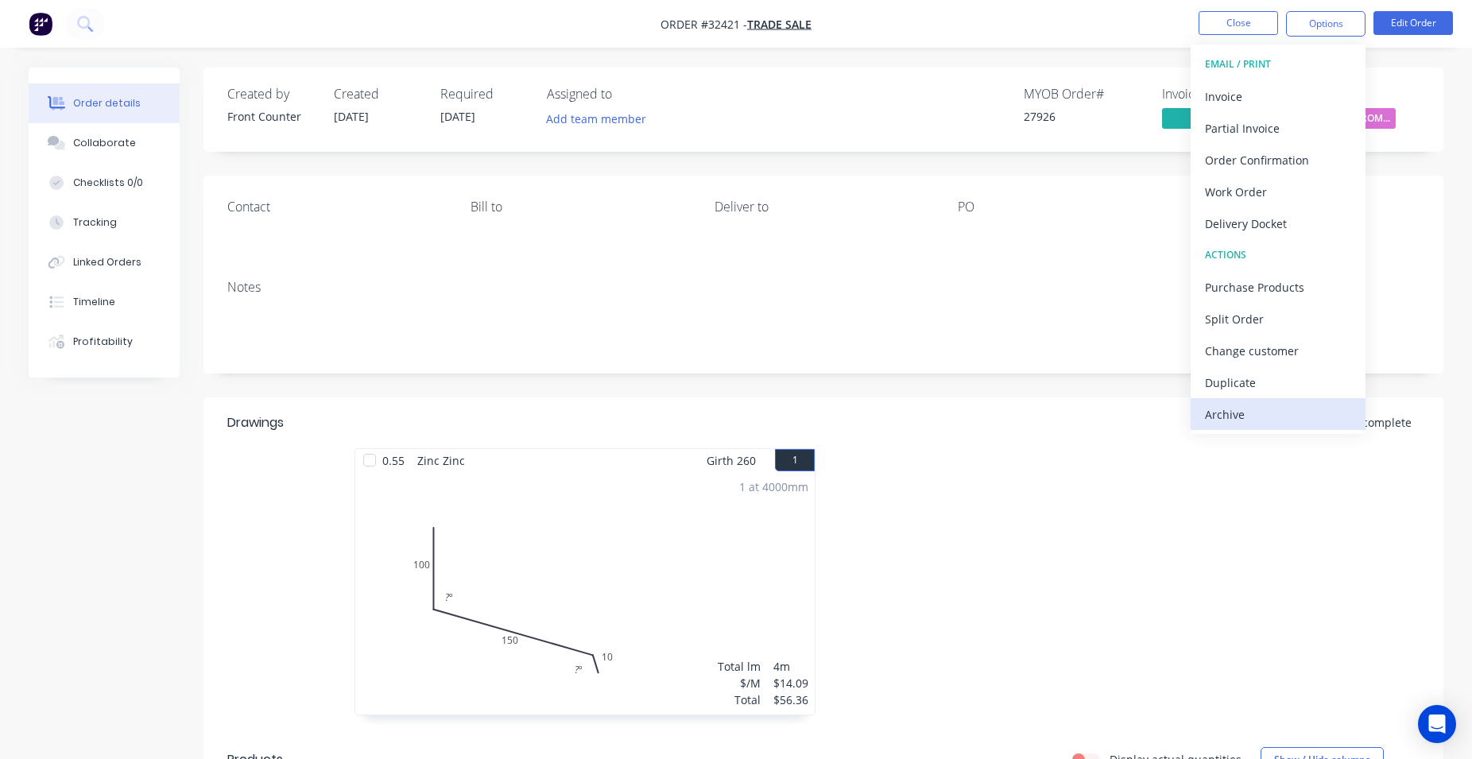
click at [1224, 425] on div "Archive" at bounding box center [1278, 414] width 146 height 23
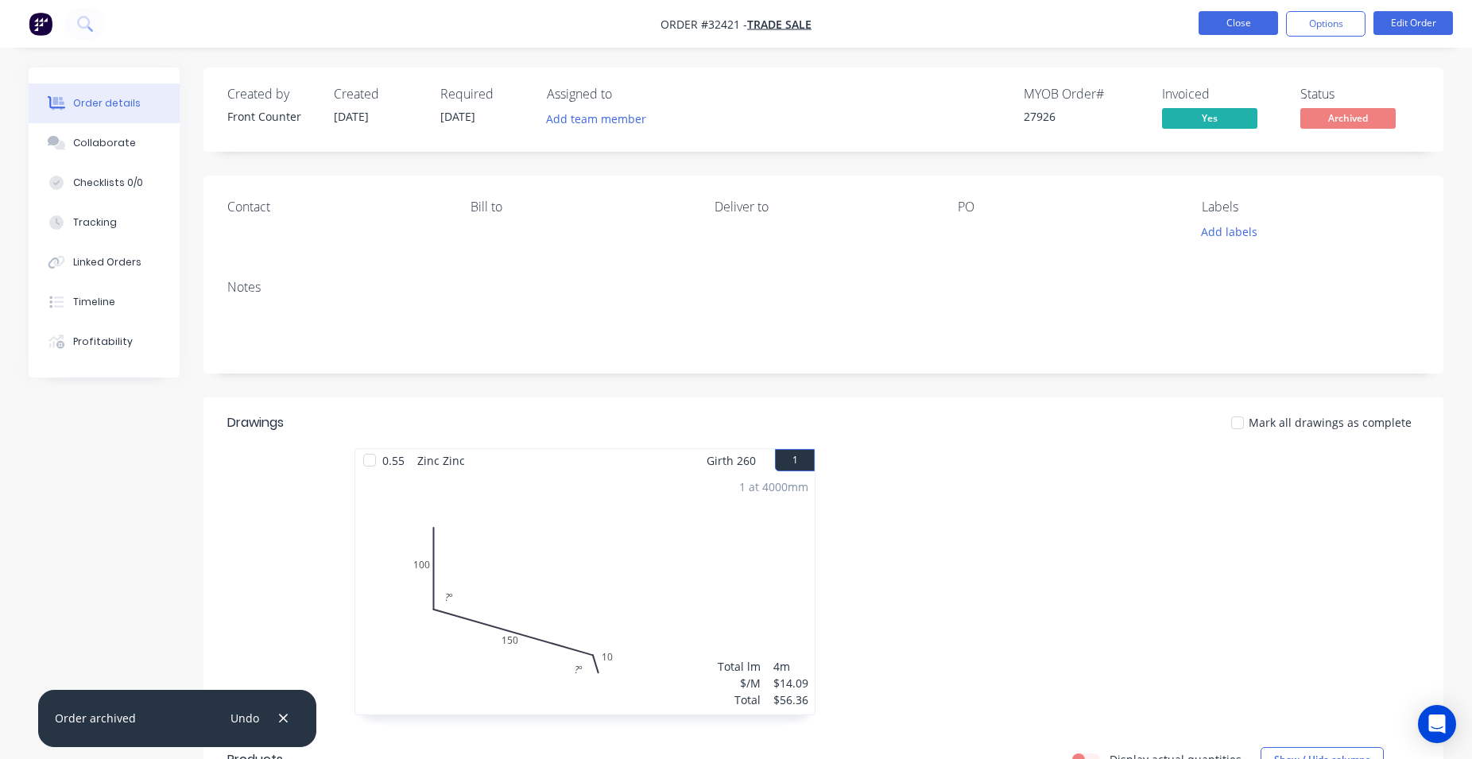
click at [1256, 21] on button "Close" at bounding box center [1239, 23] width 80 height 24
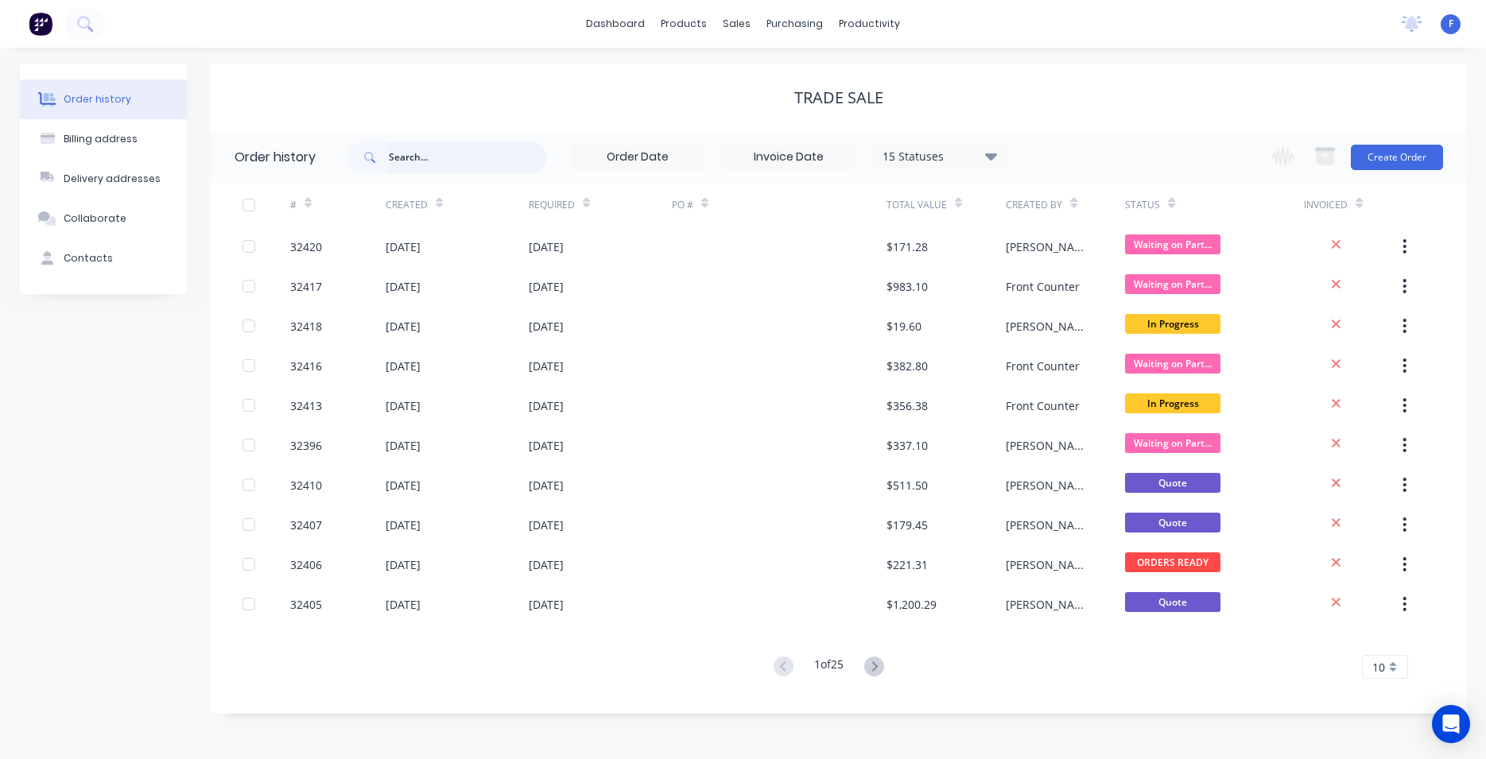
click at [409, 150] on input "text" at bounding box center [467, 158] width 157 height 32
click at [758, 67] on link "Sales Orders" at bounding box center [821, 76] width 211 height 32
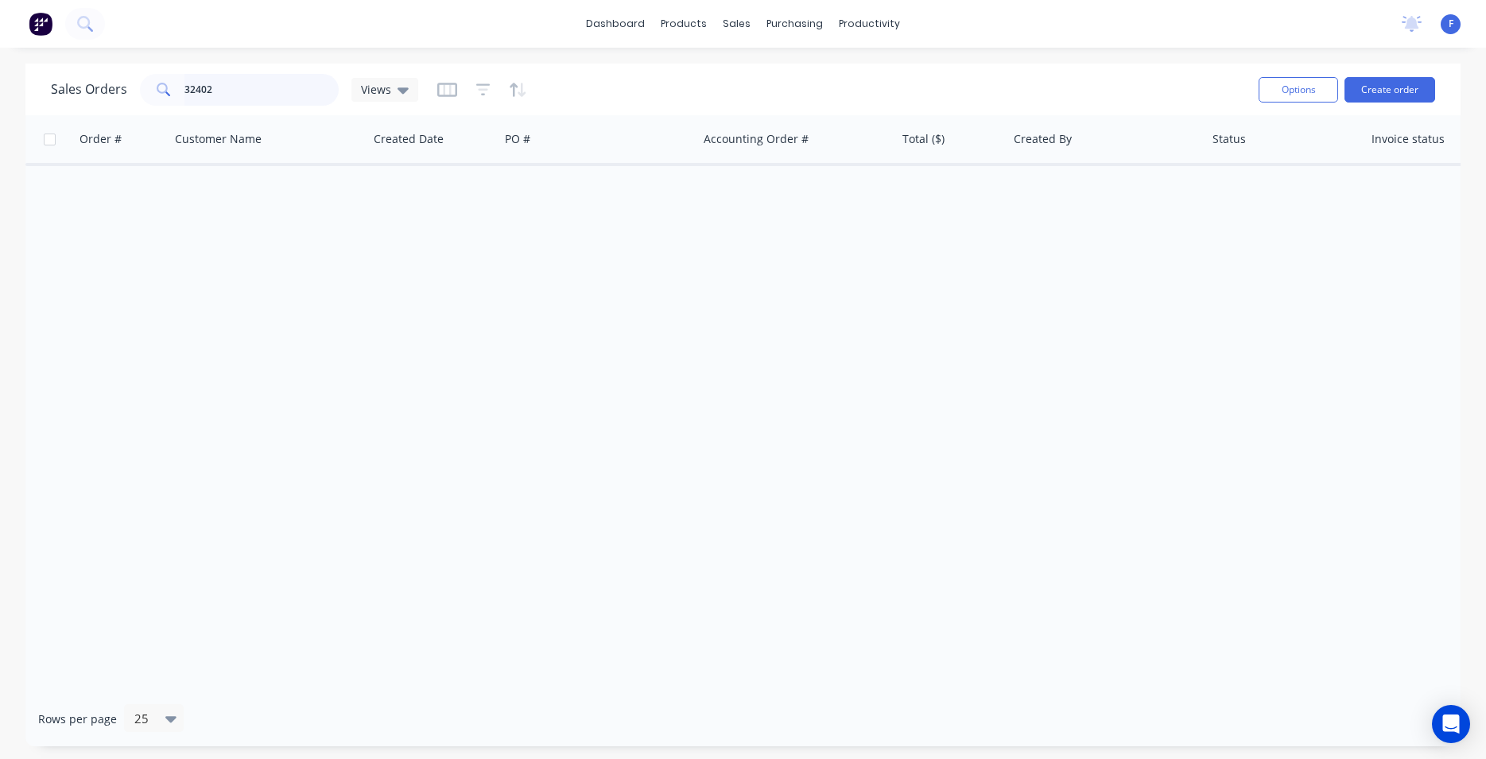
click at [237, 83] on input "32402" at bounding box center [261, 90] width 155 height 32
type input "3"
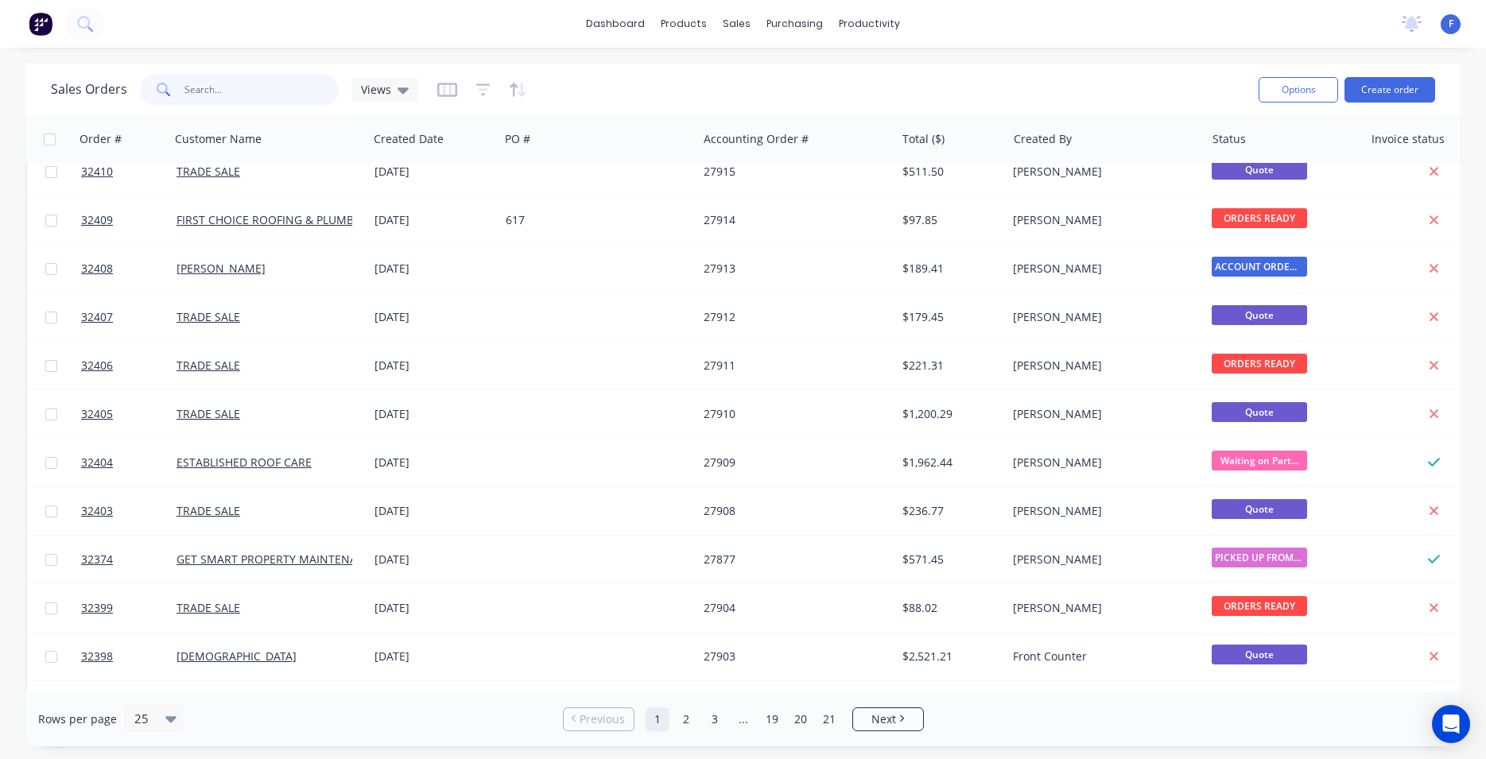
scroll to position [697, 0]
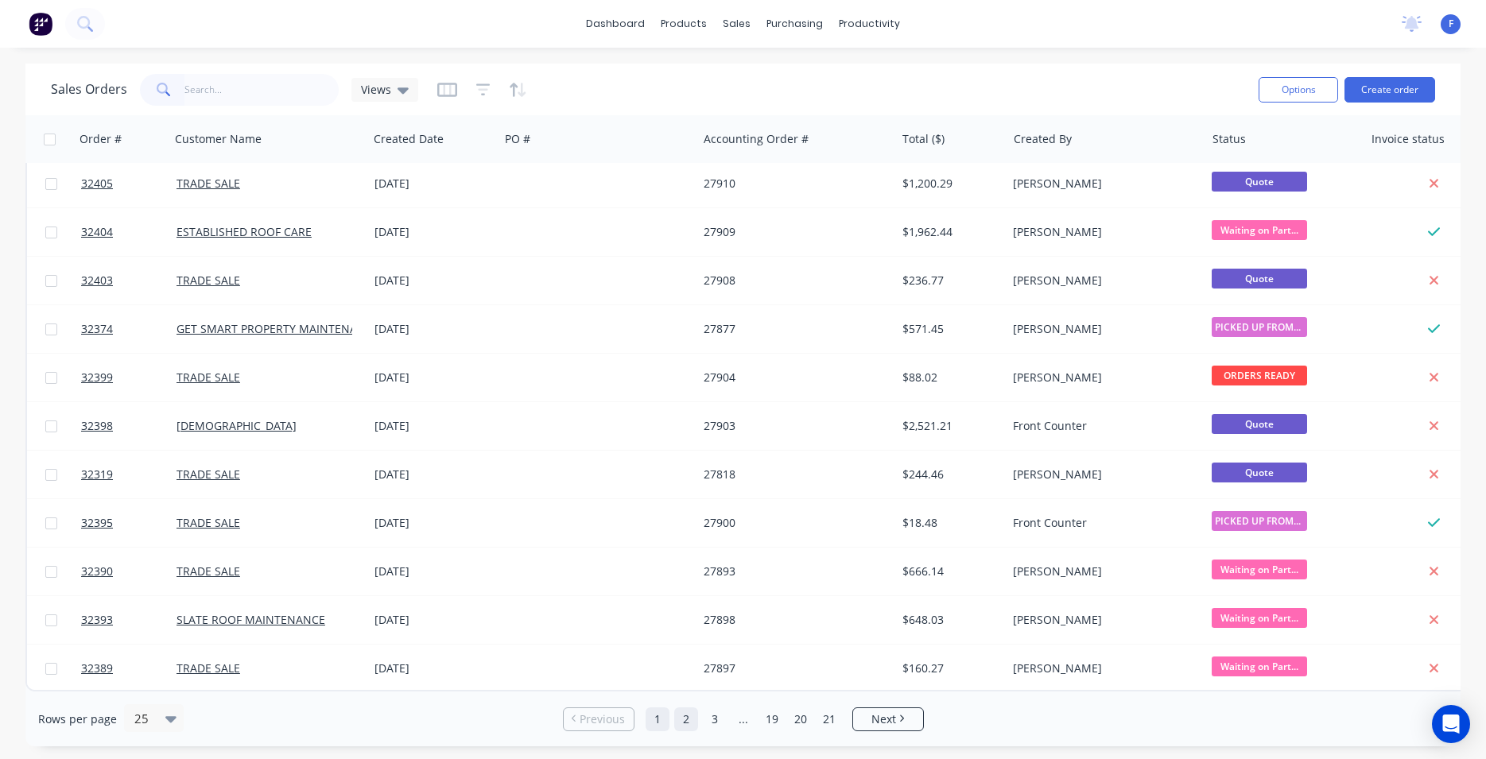
click at [685, 719] on link "2" at bounding box center [686, 720] width 24 height 24
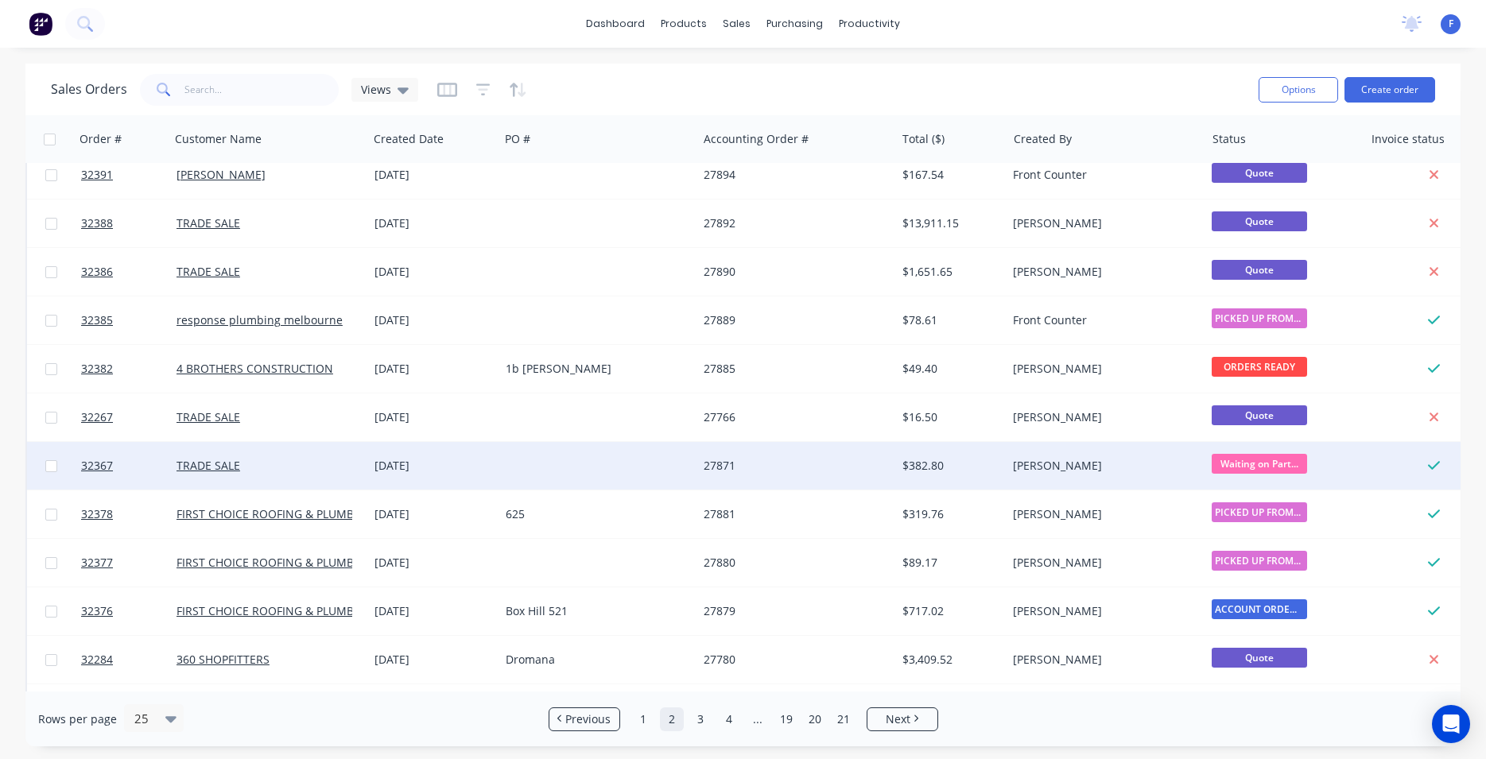
scroll to position [0, 0]
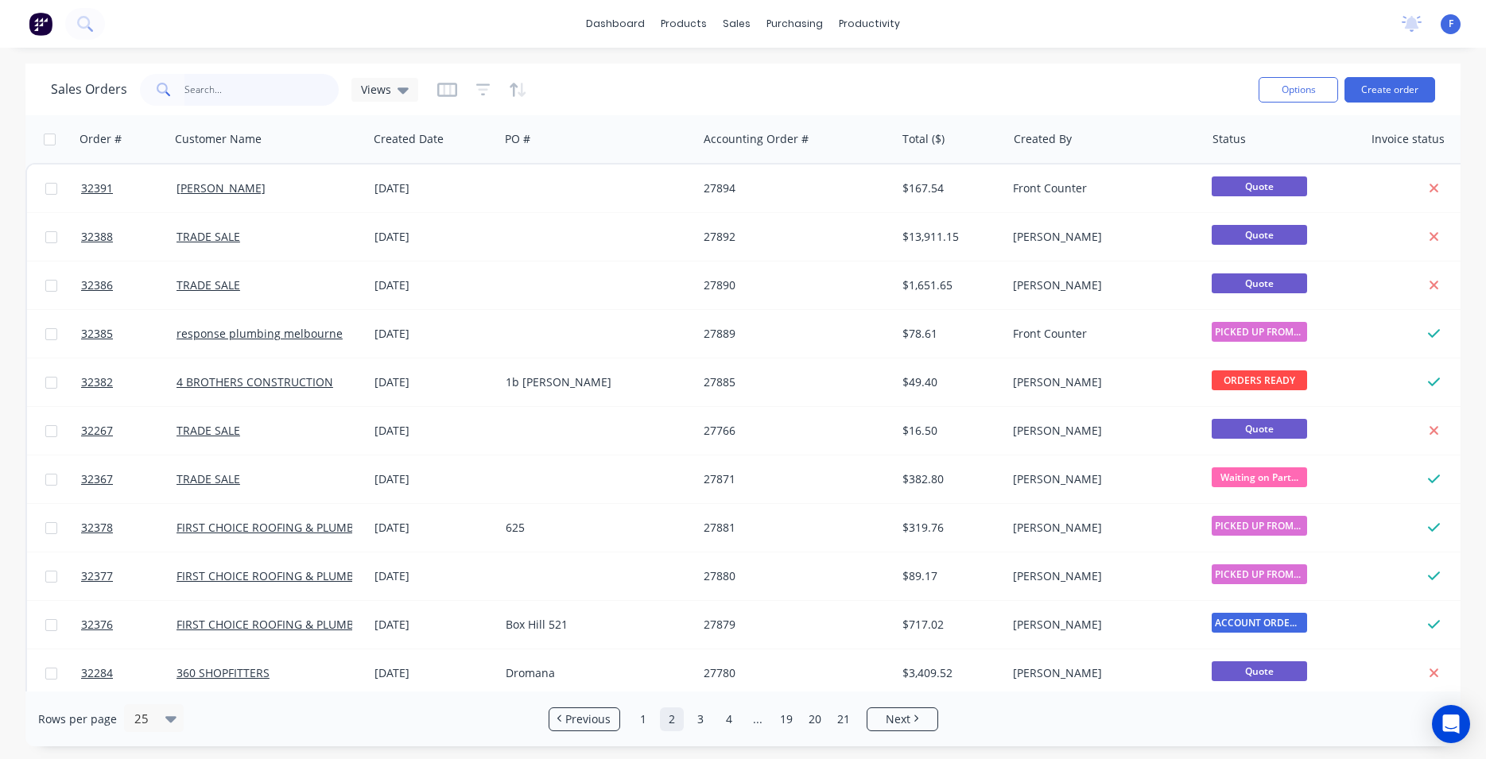
click at [229, 95] on input "text" at bounding box center [261, 90] width 155 height 32
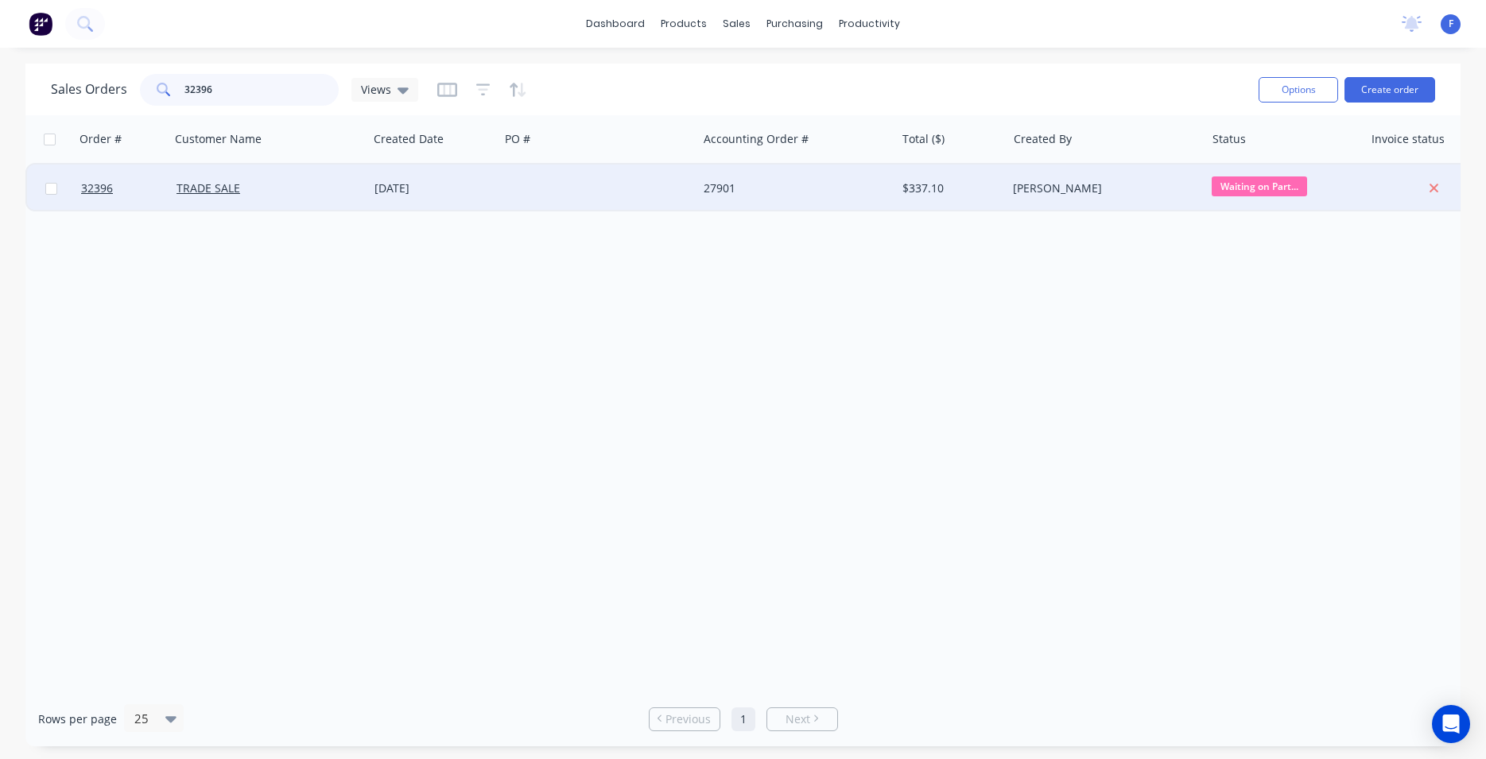
type input "32396"
click at [506, 192] on div at bounding box center [598, 189] width 198 height 48
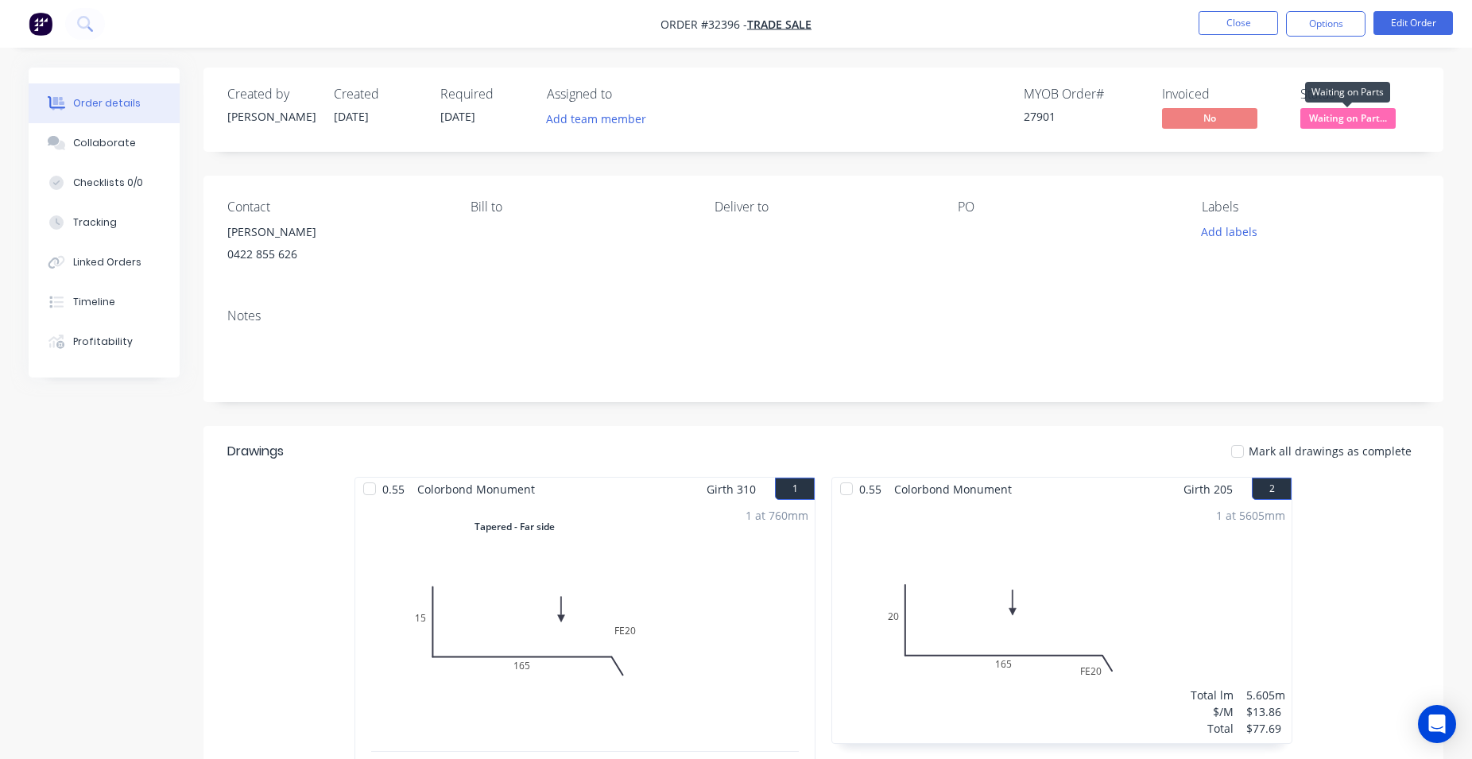
click at [1355, 118] on span "Waiting on Part..." at bounding box center [1348, 118] width 95 height 20
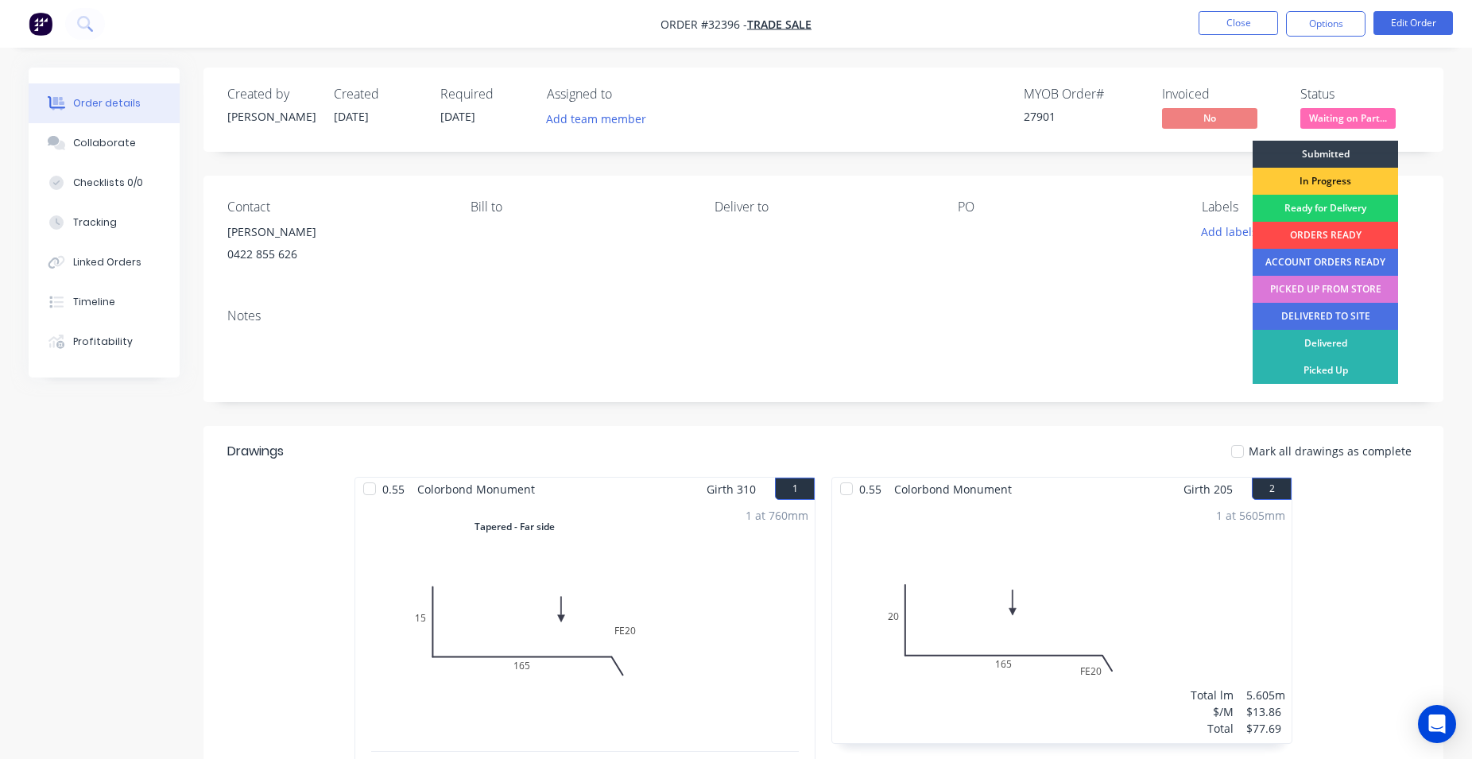
click at [1358, 239] on div "ORDERS READY" at bounding box center [1325, 235] width 145 height 27
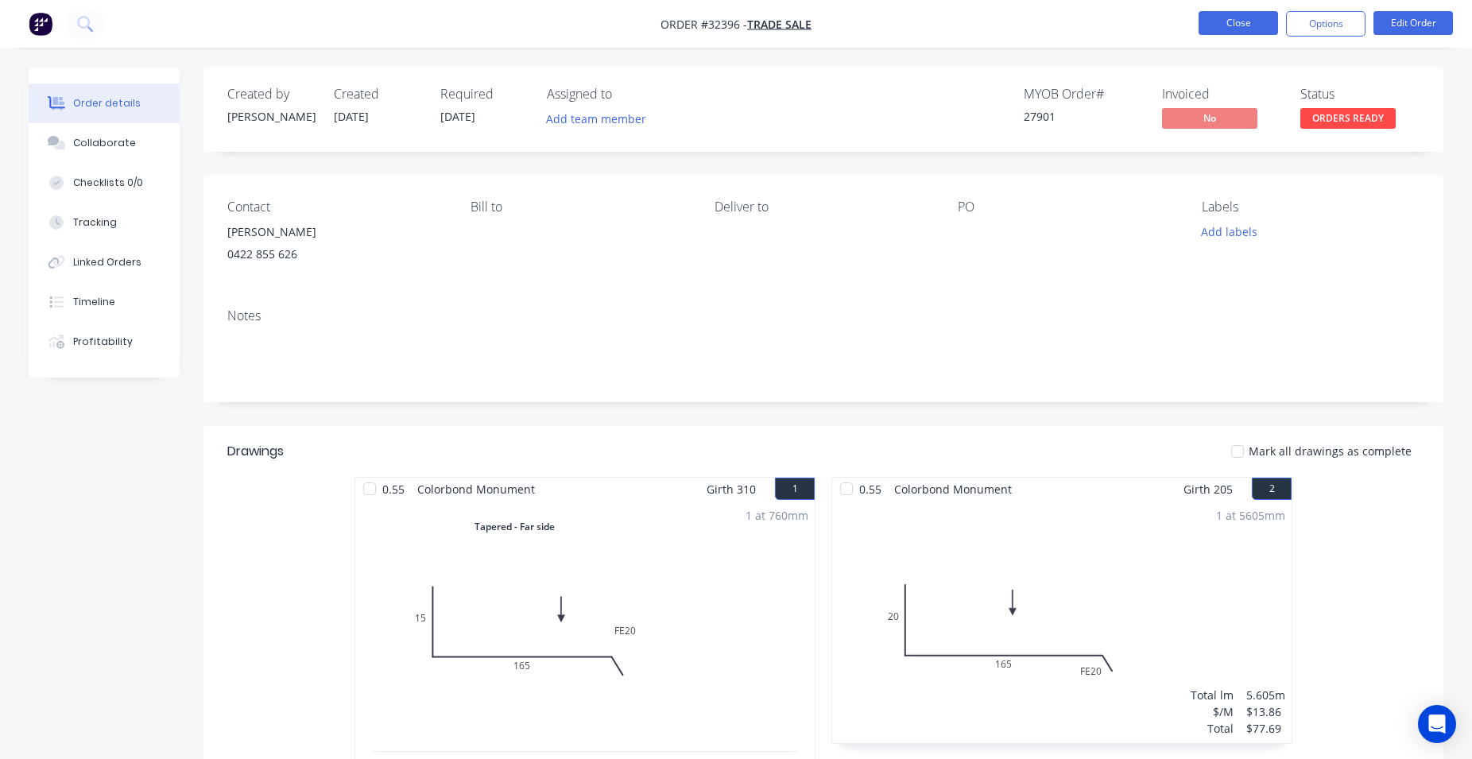
click at [1237, 22] on button "Close" at bounding box center [1239, 23] width 80 height 24
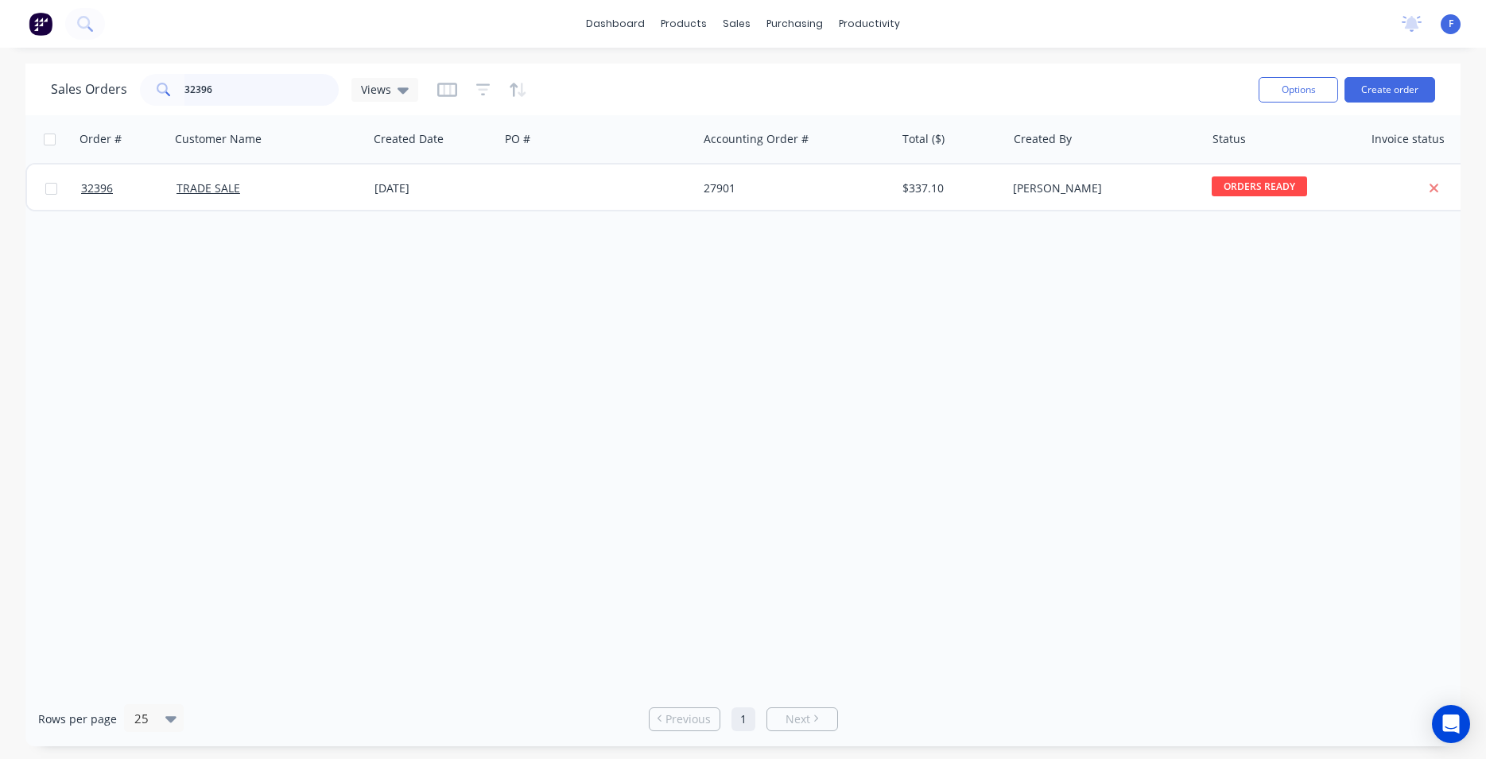
click at [277, 91] on input "32396" at bounding box center [261, 90] width 155 height 32
type input "3"
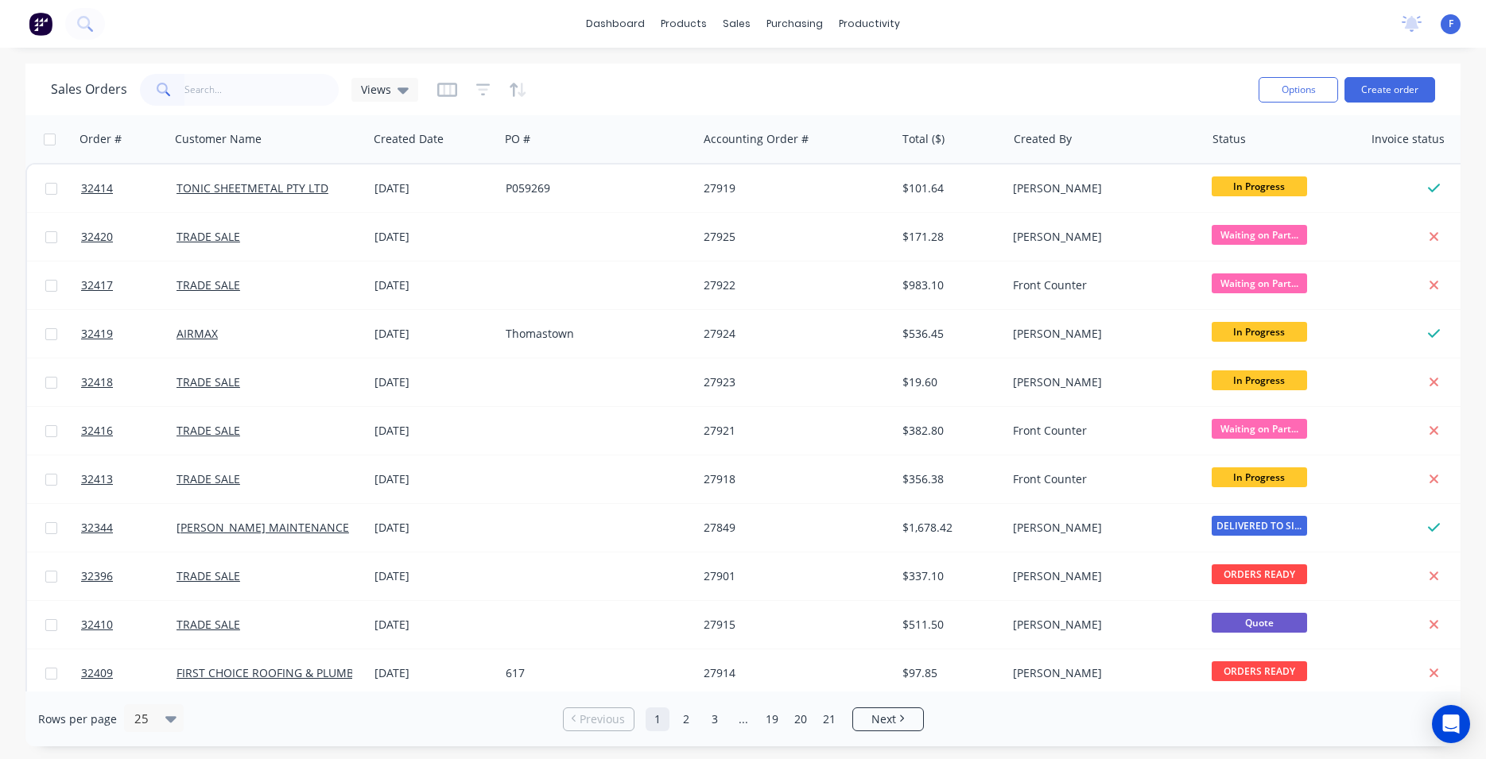
click at [41, 20] on img at bounding box center [41, 24] width 24 height 24
